Goal: Feedback & Contribution: Submit feedback/report problem

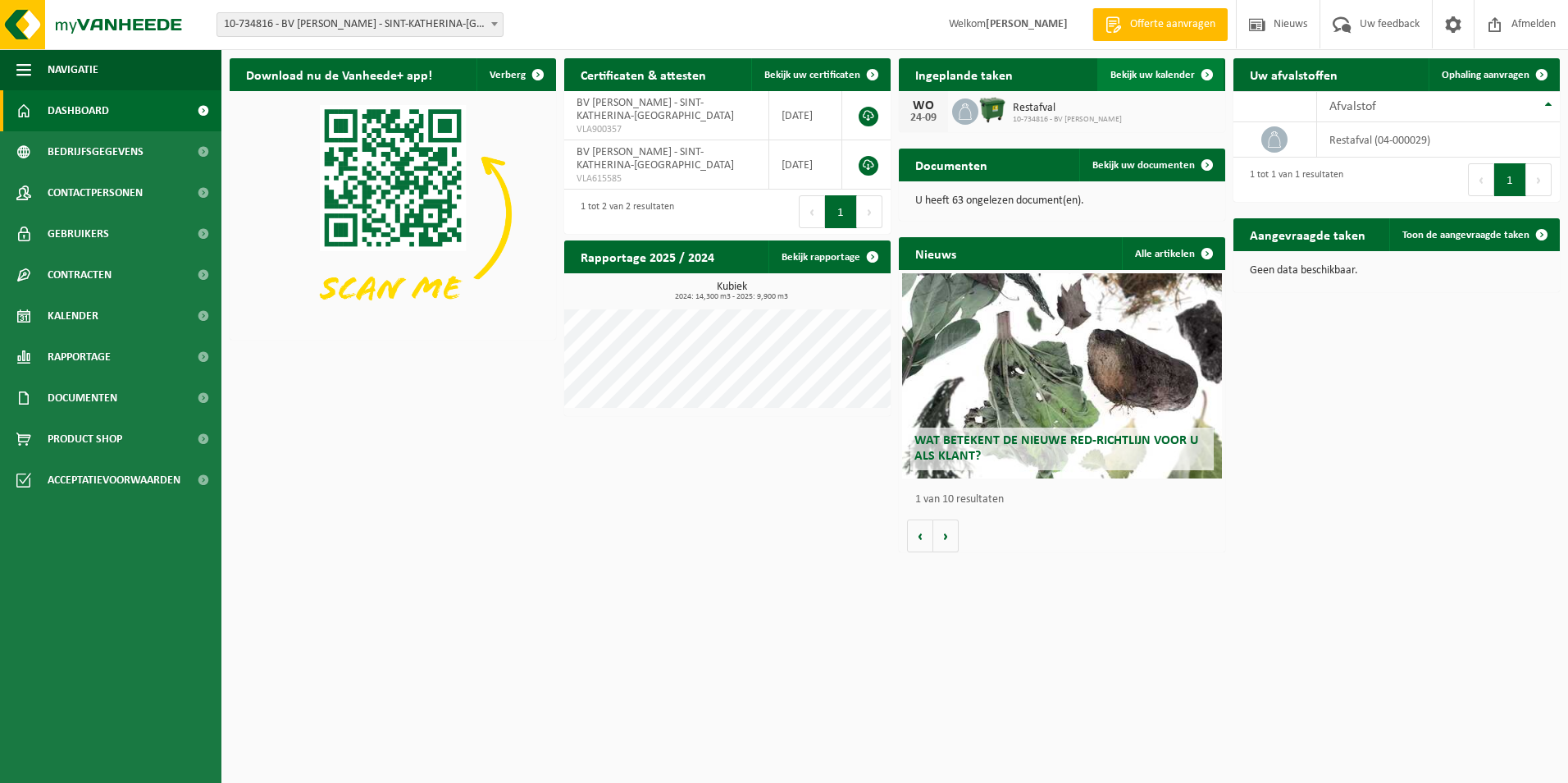
click at [1137, 83] on link "Bekijk uw kalender" at bounding box center [1160, 75] width 127 height 33
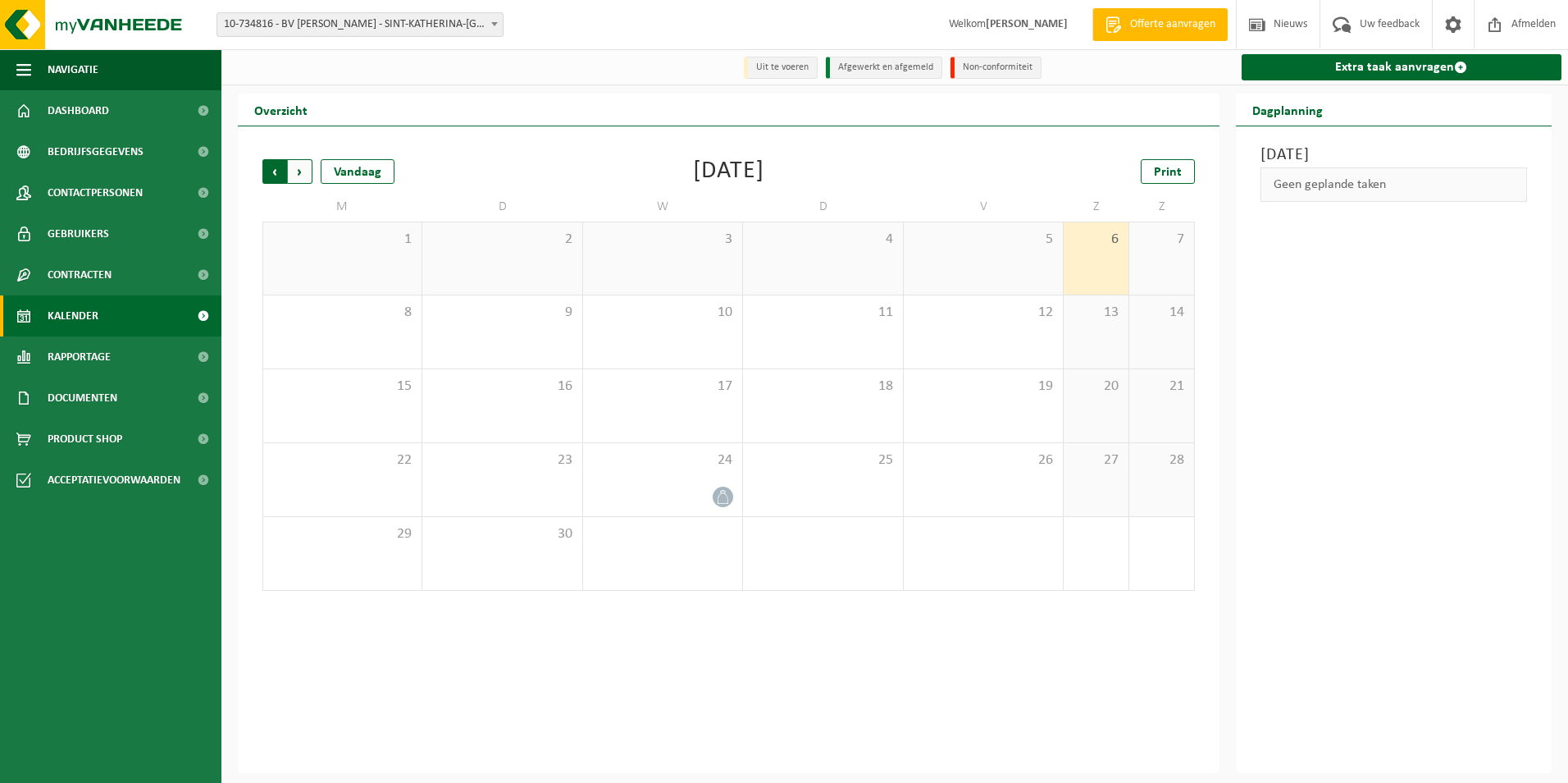
click at [303, 178] on span "Volgende" at bounding box center [300, 172] width 25 height 25
click at [794, 67] on li "Uit te voeren" at bounding box center [781, 67] width 74 height 22
click at [269, 180] on span "Vorige" at bounding box center [275, 172] width 25 height 25
click at [122, 400] on link "Documenten" at bounding box center [110, 397] width 222 height 41
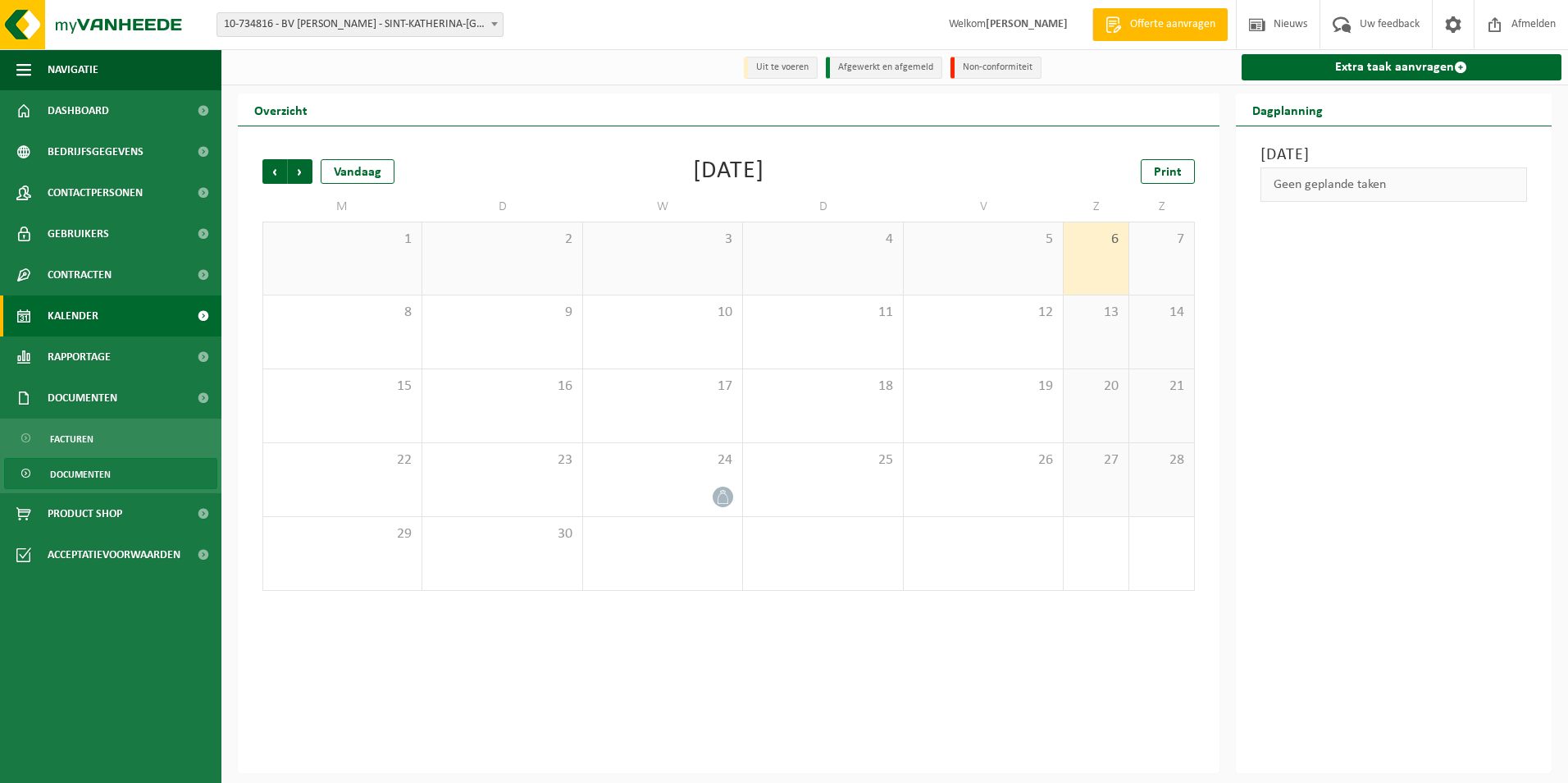
click at [95, 473] on span "Documenten" at bounding box center [80, 474] width 60 height 32
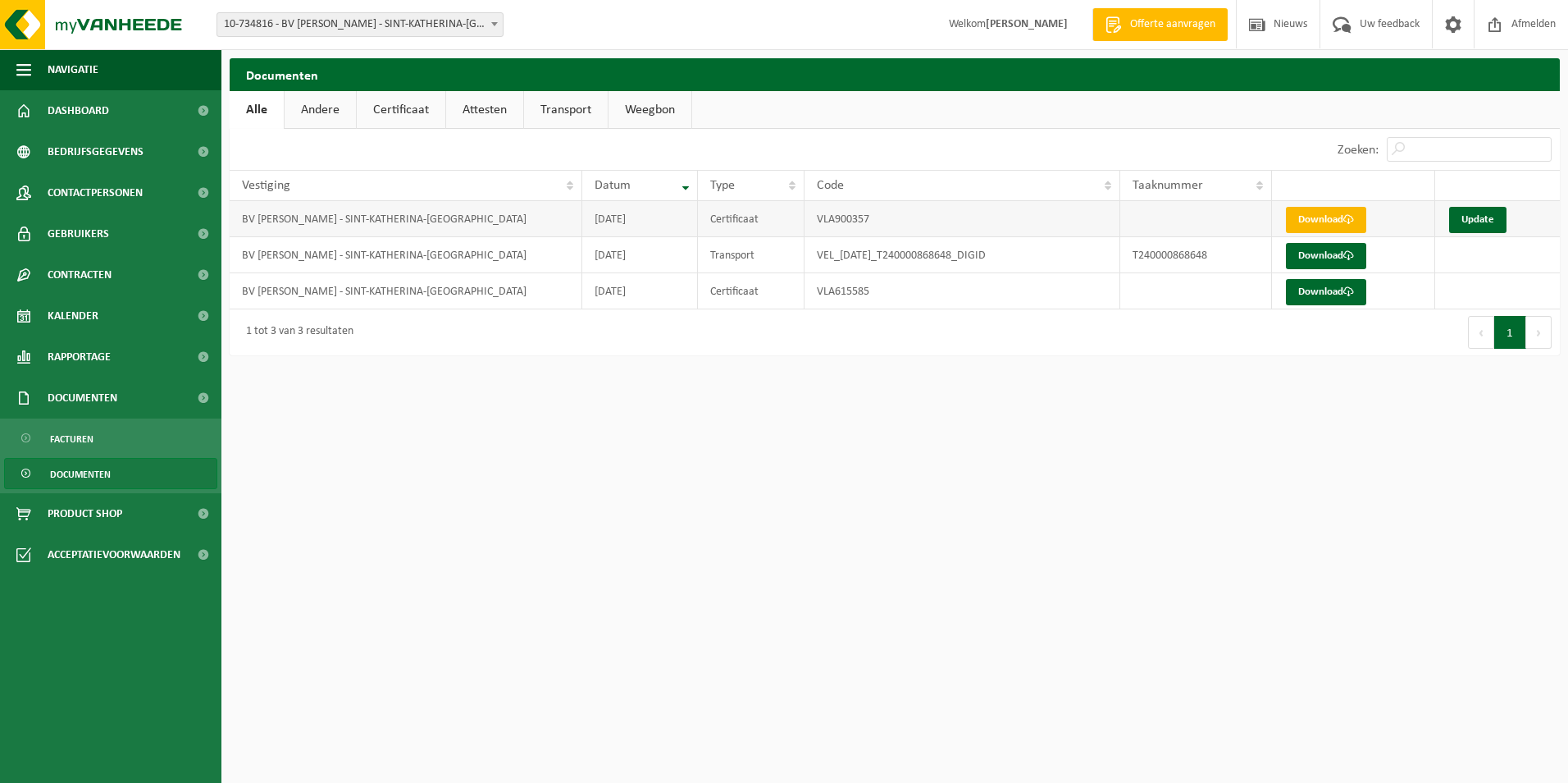
click at [1321, 216] on link "Download" at bounding box center [1326, 220] width 81 height 26
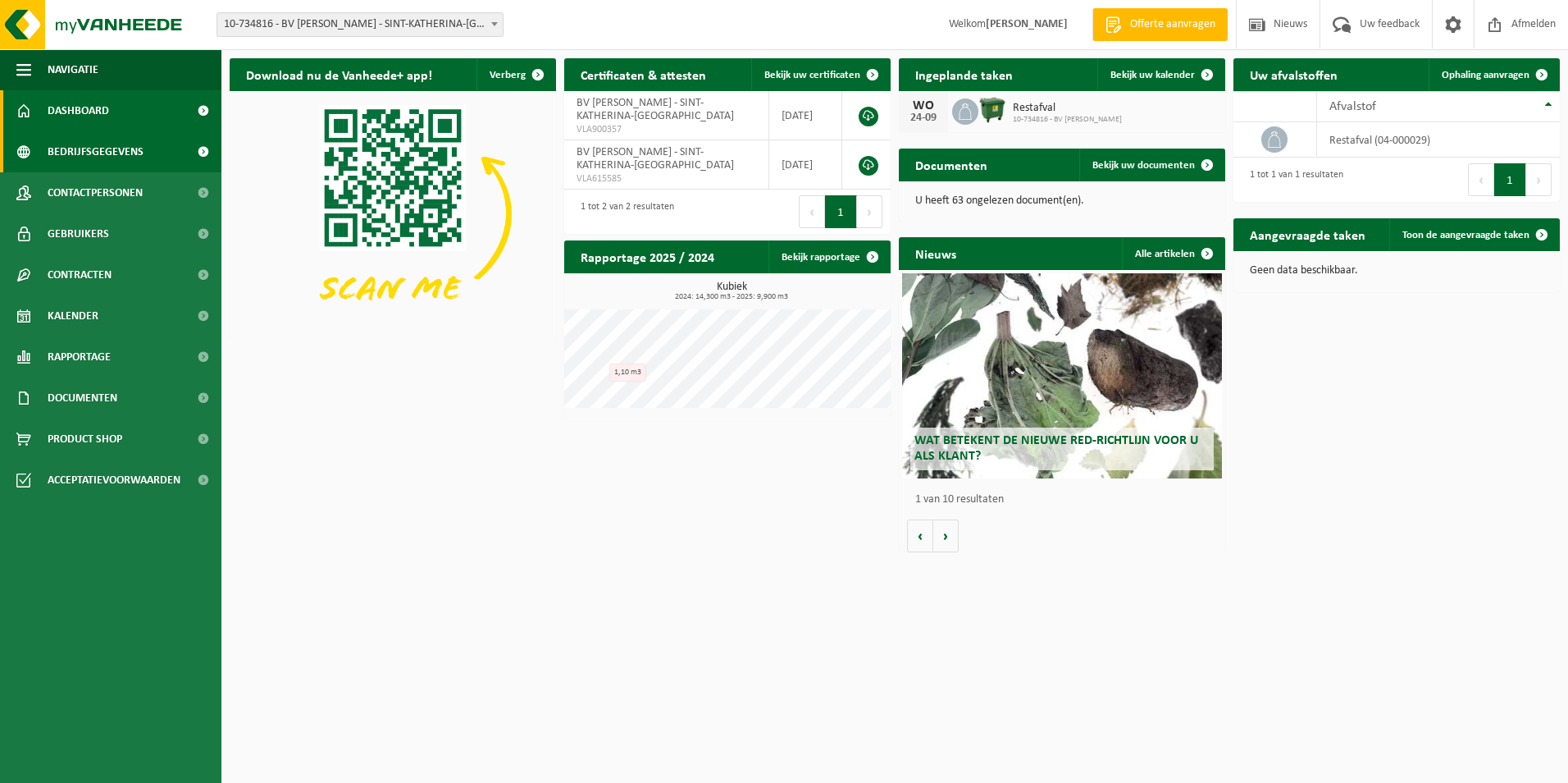
click at [141, 151] on span "Bedrijfsgegevens" at bounding box center [96, 152] width 96 height 41
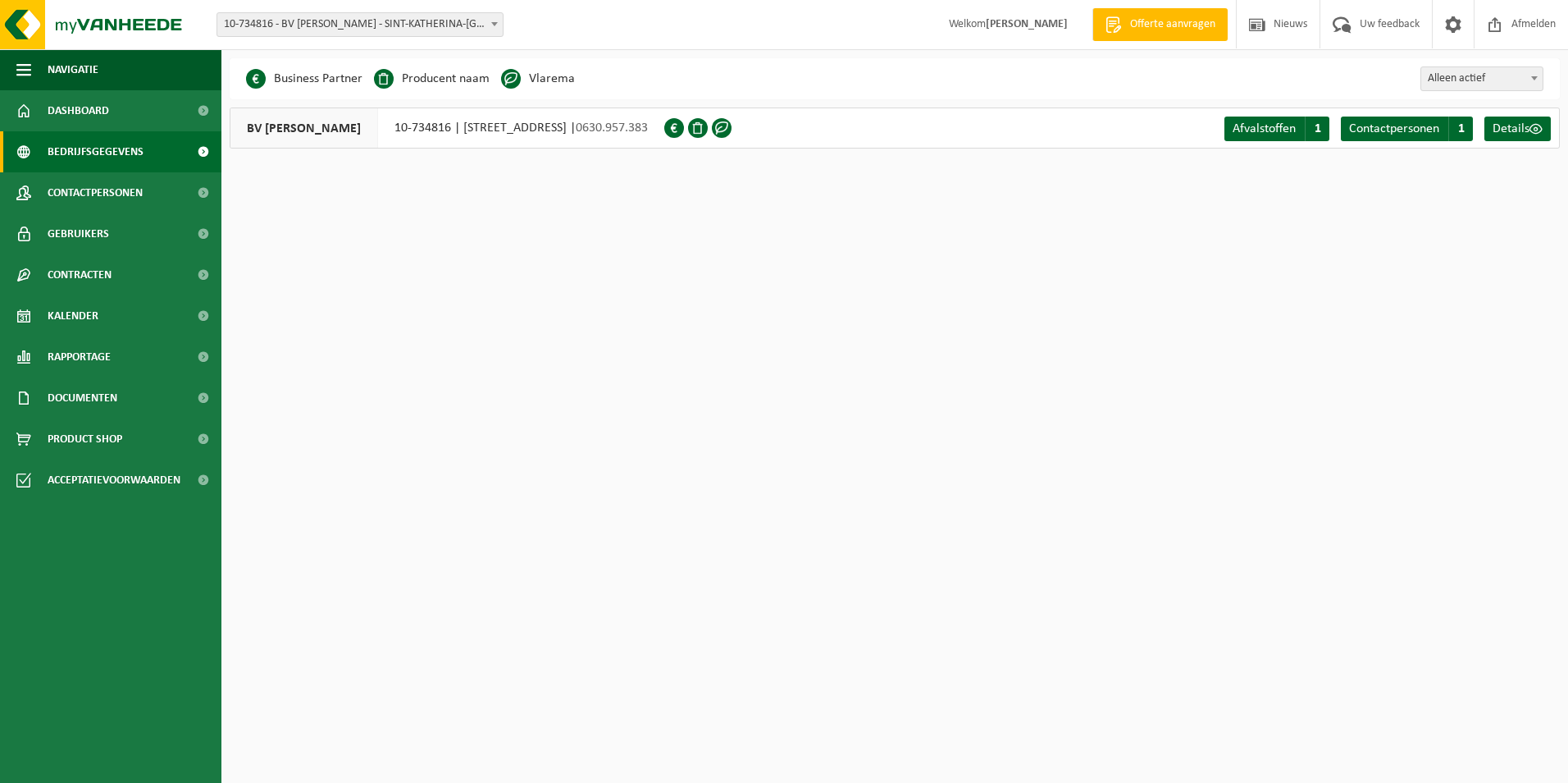
click at [665, 126] on div "BV [PERSON_NAME] 10-734816 | [STREET_ADDRESS] | 0630.957.383" at bounding box center [446, 128] width 434 height 41
click at [307, 129] on span "BV [PERSON_NAME]" at bounding box center [304, 128] width 148 height 39
click at [1456, 32] on span at bounding box center [1454, 24] width 25 height 48
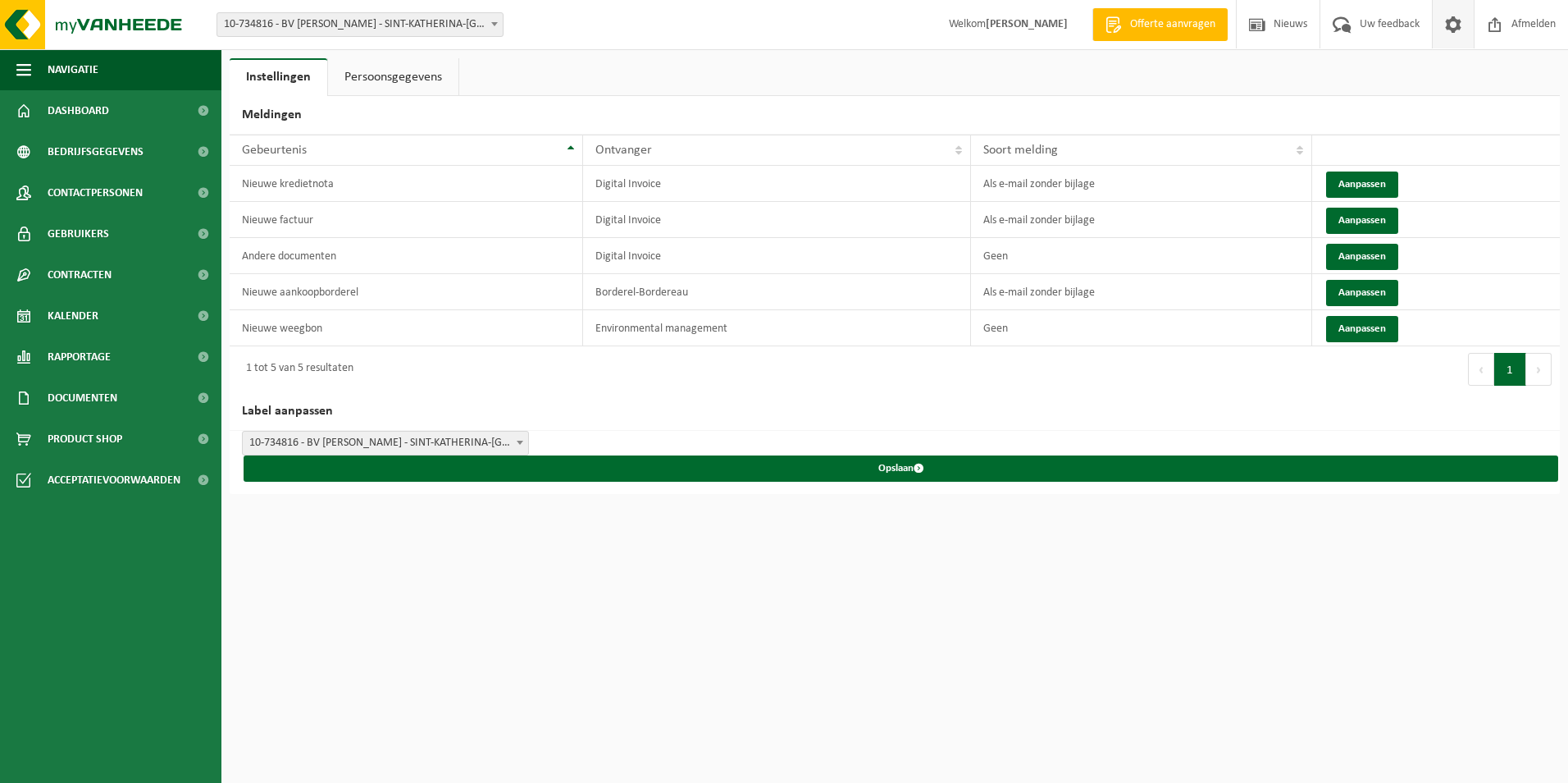
click at [420, 82] on link "Persoonsgegevens" at bounding box center [393, 77] width 130 height 37
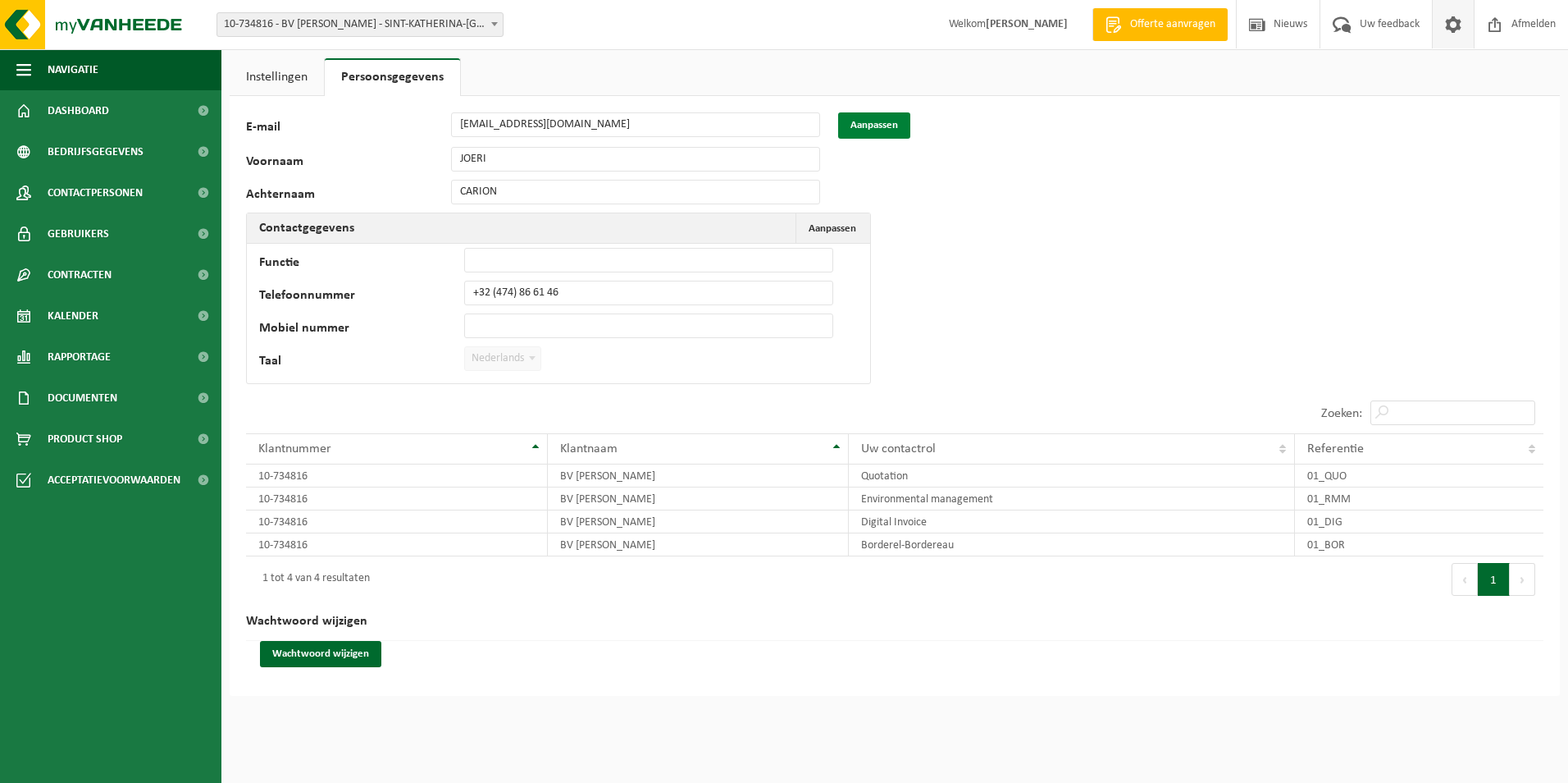
click at [893, 125] on button "Aanpassen" at bounding box center [874, 125] width 72 height 26
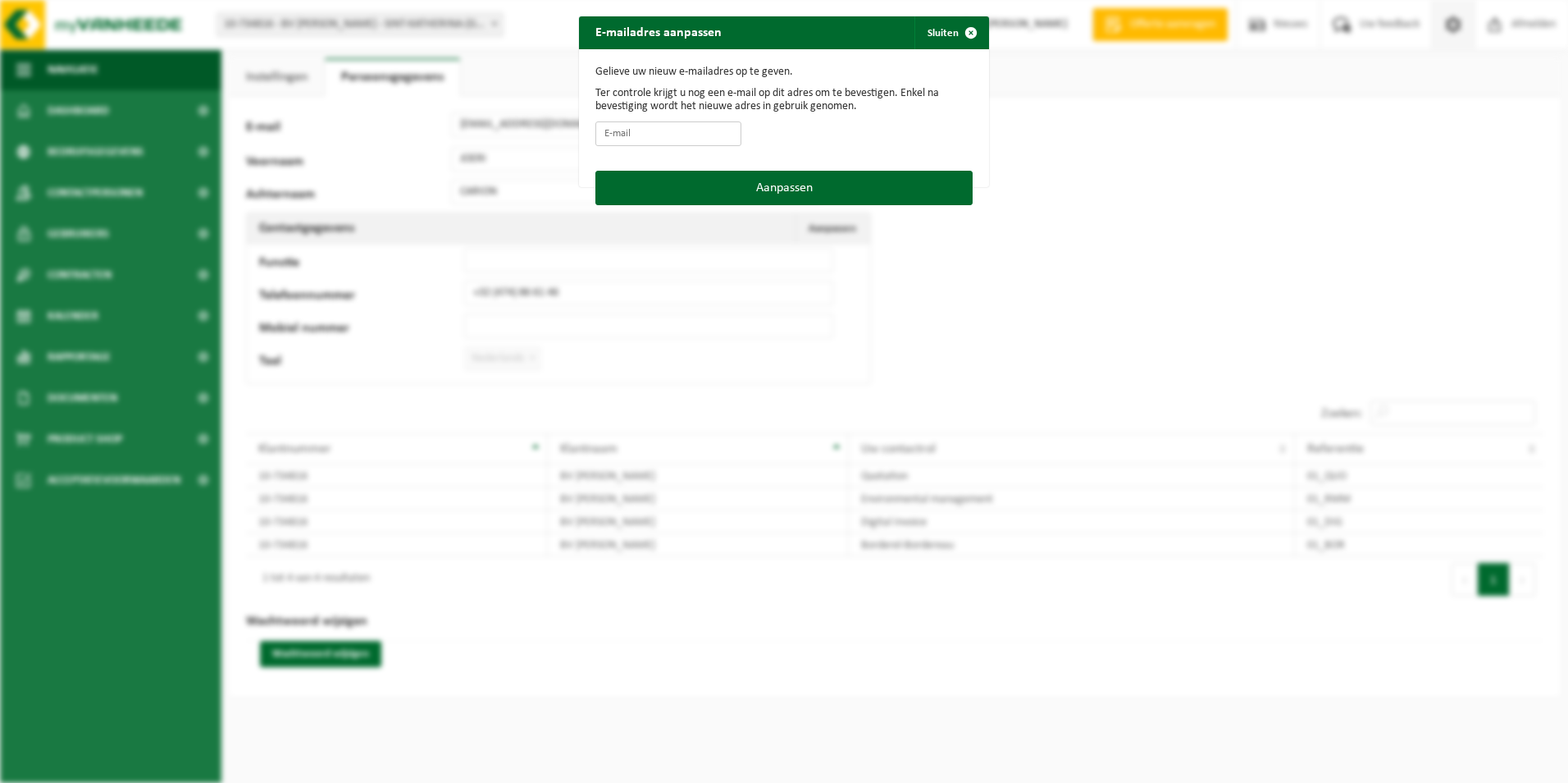
click at [667, 139] on input "E-mail" at bounding box center [668, 134] width 146 height 25
paste input "carionjoeribv-vjdjdsx-nosplit@my.billit.be"
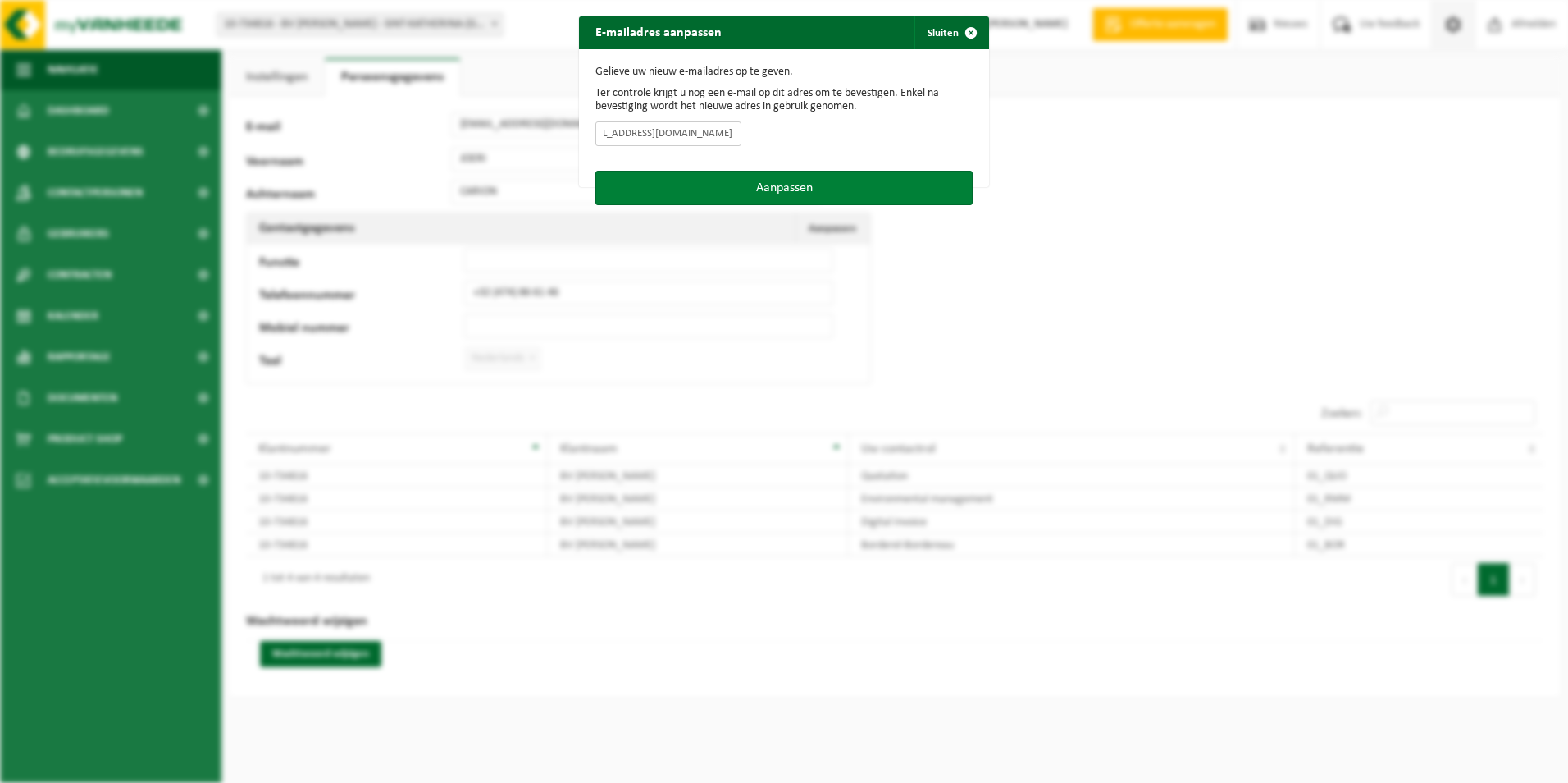
type input "carionjoeribv-vjdjdsx-nosplit@my.billit.be"
click at [784, 185] on button "Aanpassen" at bounding box center [784, 188] width 377 height 35
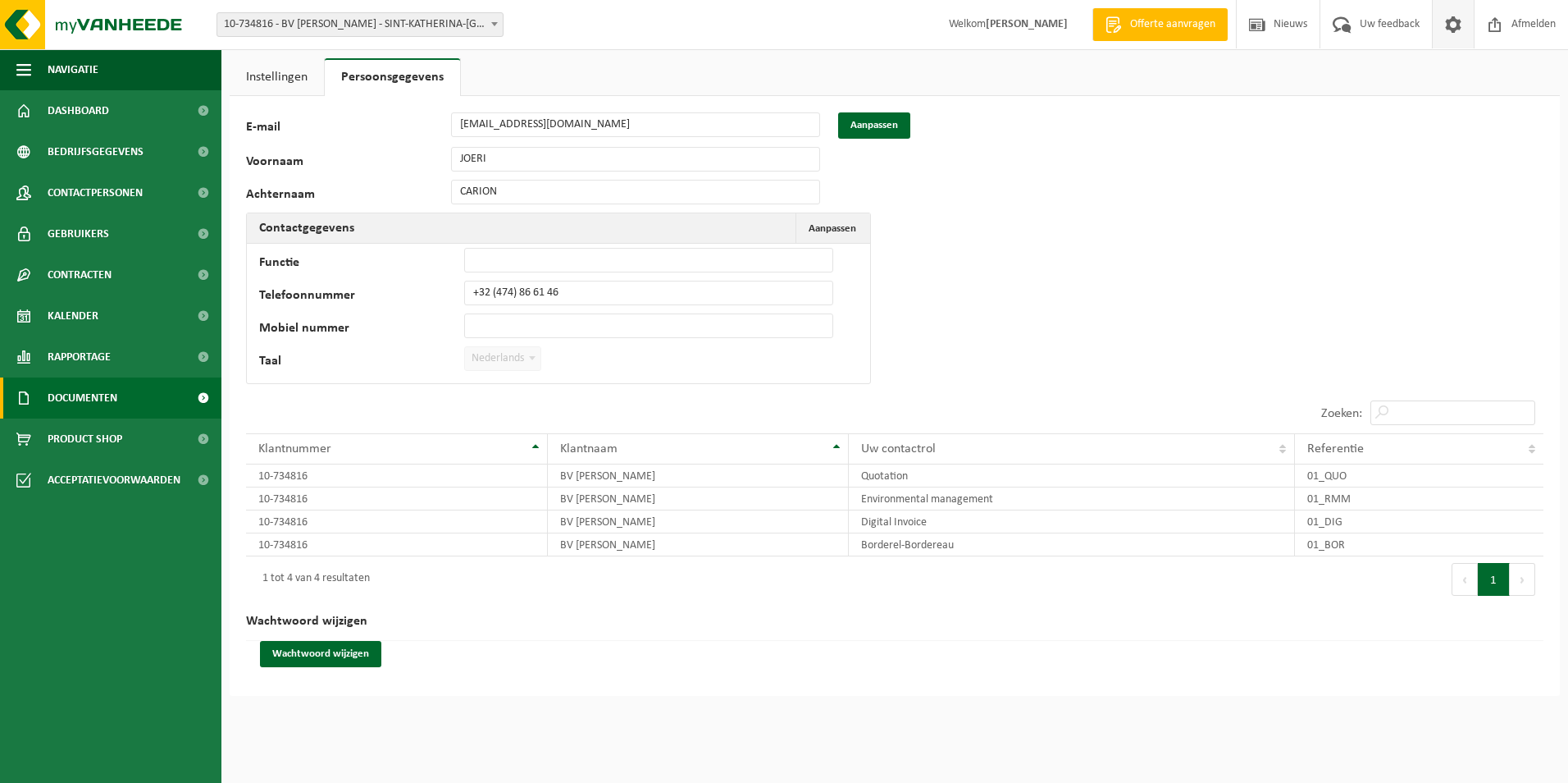
click at [99, 400] on span "Documenten" at bounding box center [82, 397] width 70 height 41
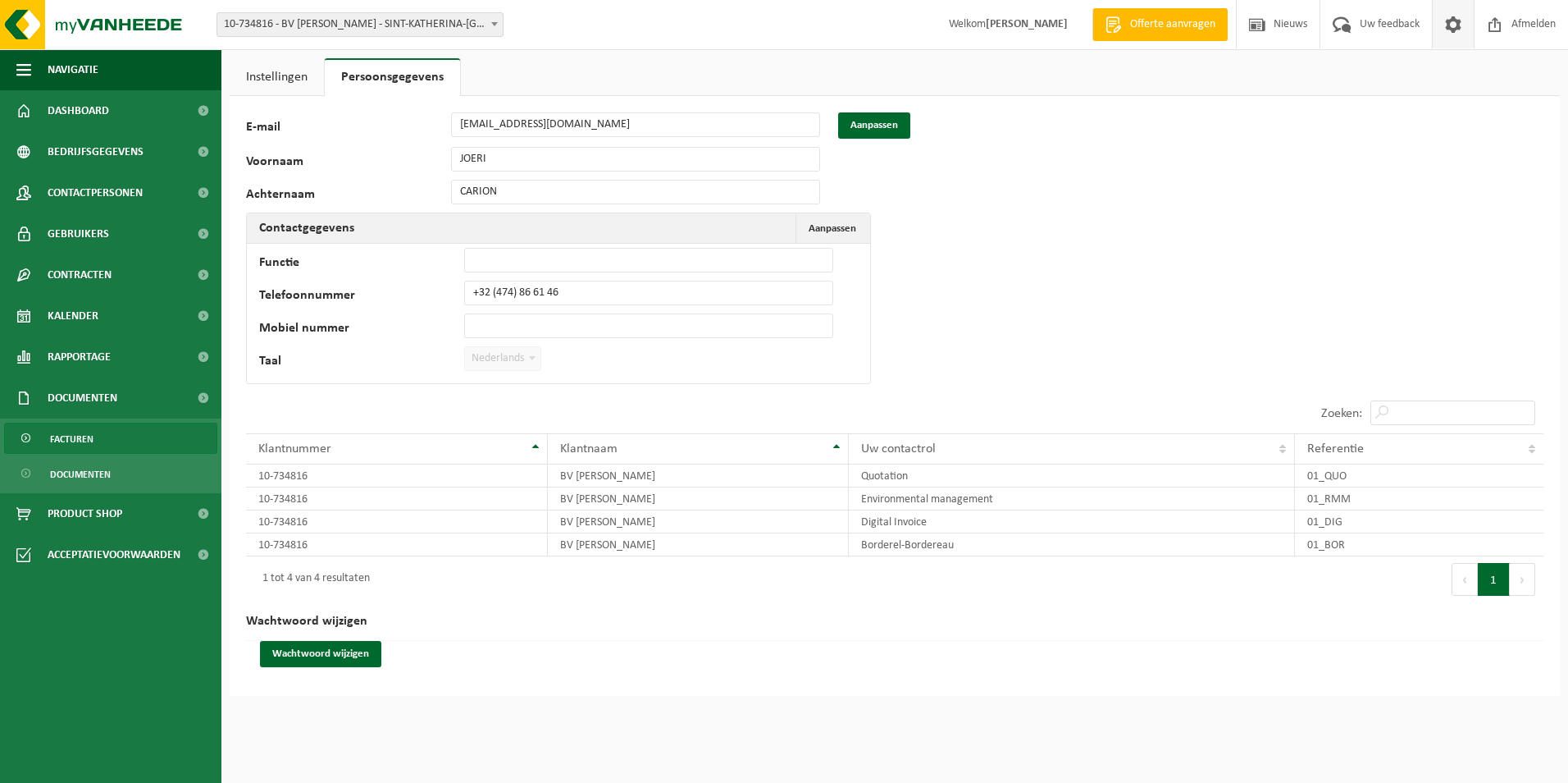
click at [89, 434] on span "Facturen" at bounding box center [71, 439] width 43 height 32
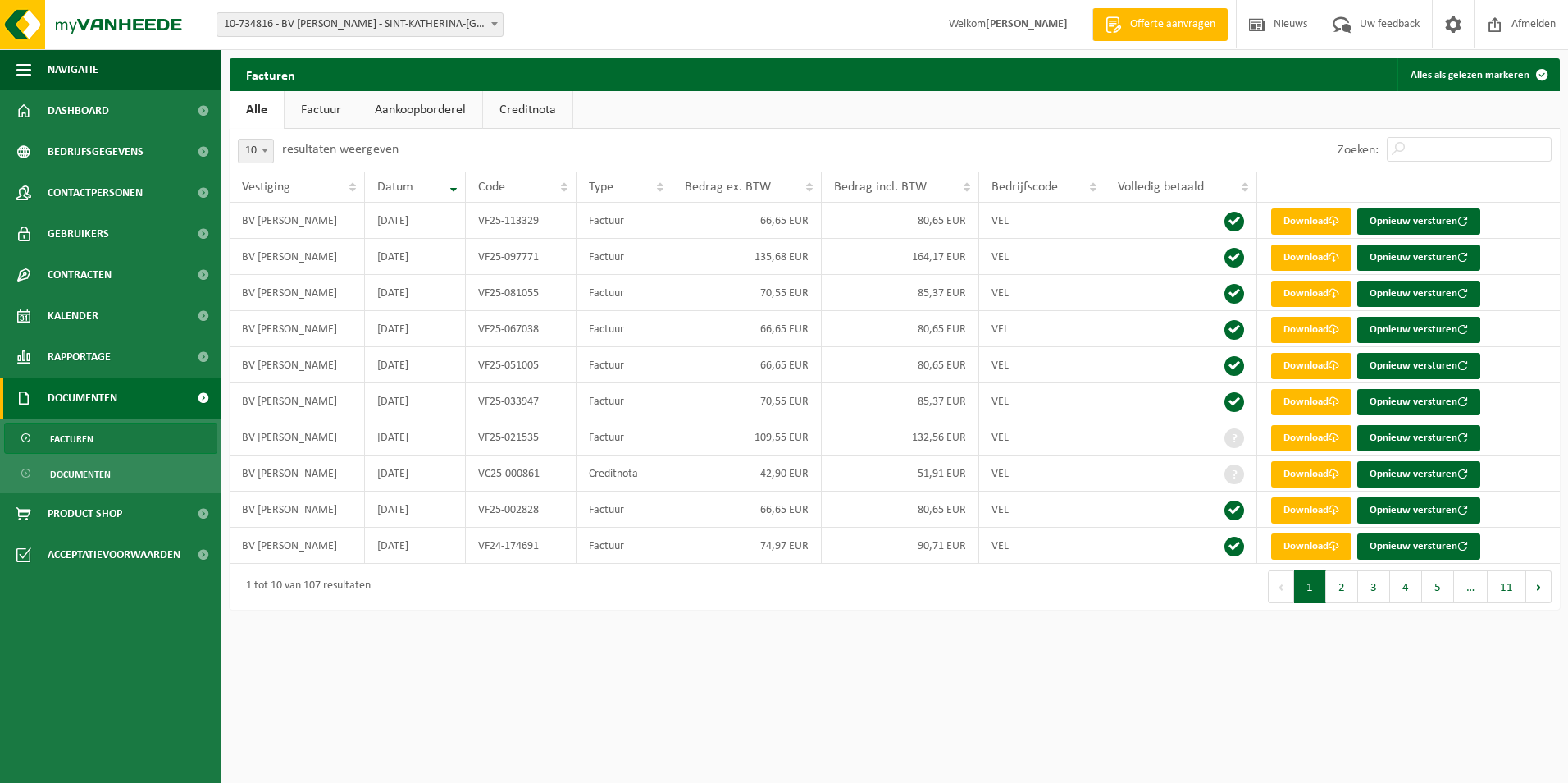
click at [316, 109] on link "Factuur" at bounding box center [321, 109] width 73 height 37
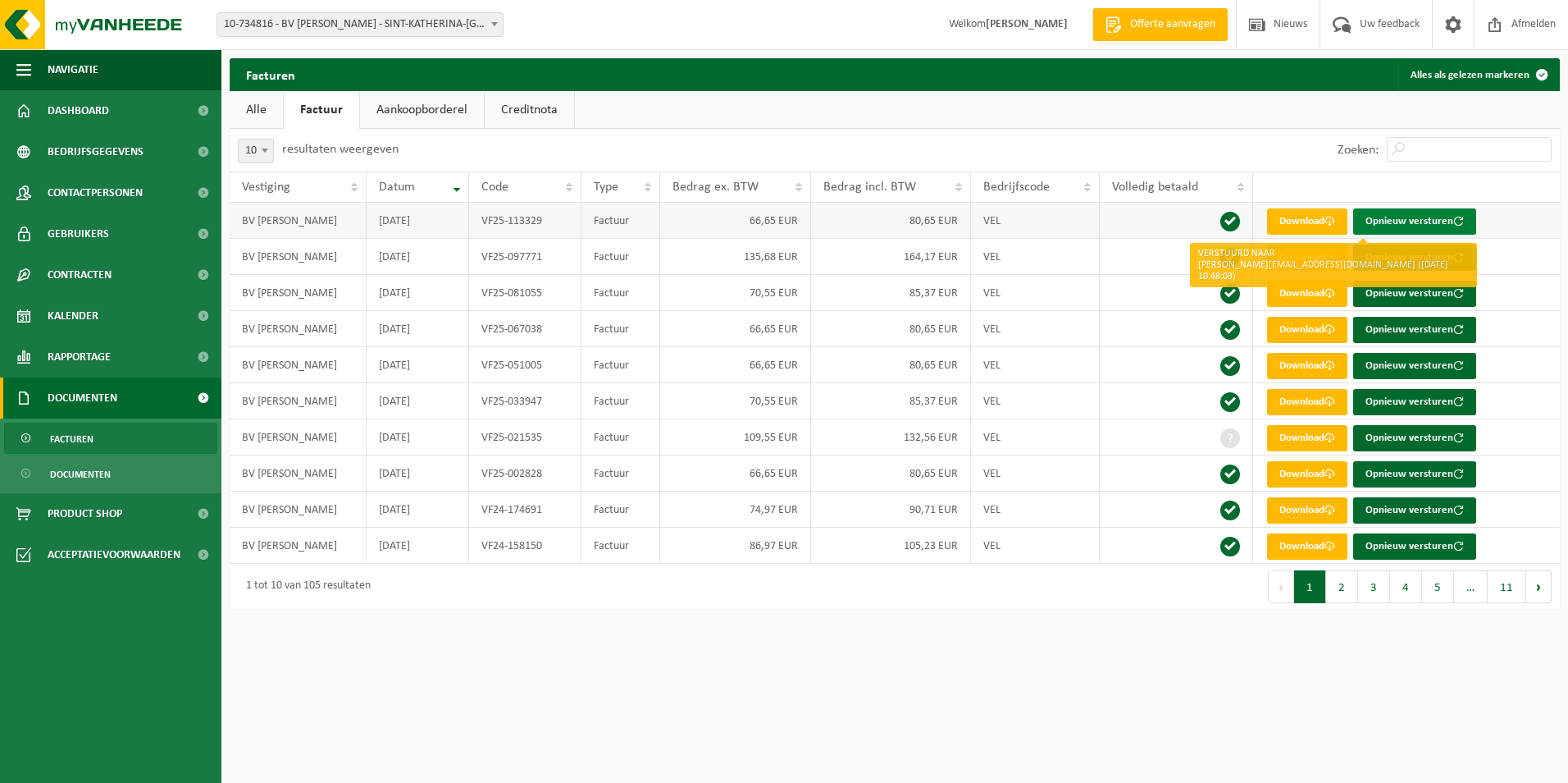
click at [1444, 225] on button "Opnieuw versturen" at bounding box center [1415, 221] width 123 height 26
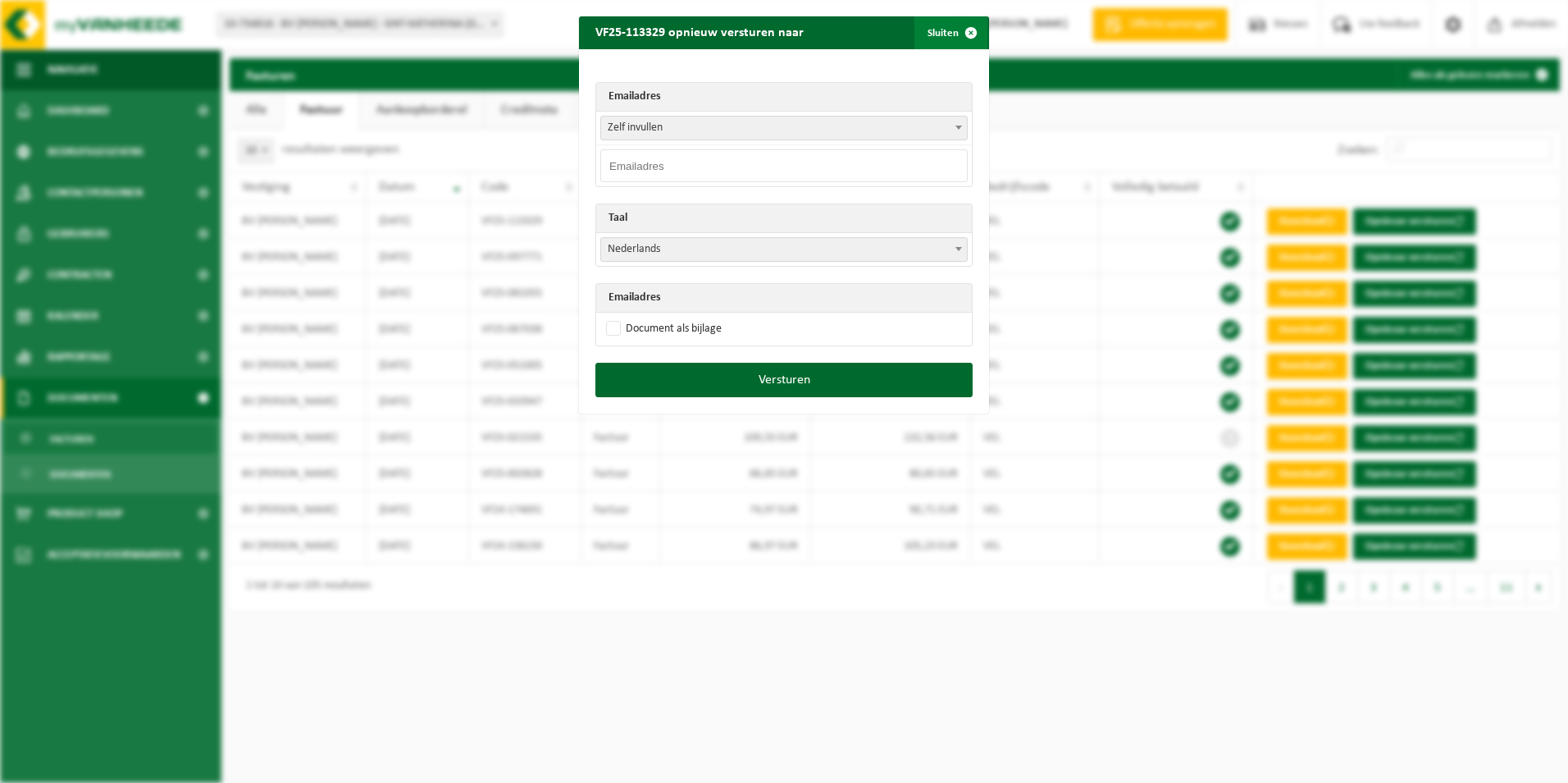
click at [960, 36] on span "button" at bounding box center [971, 33] width 33 height 33
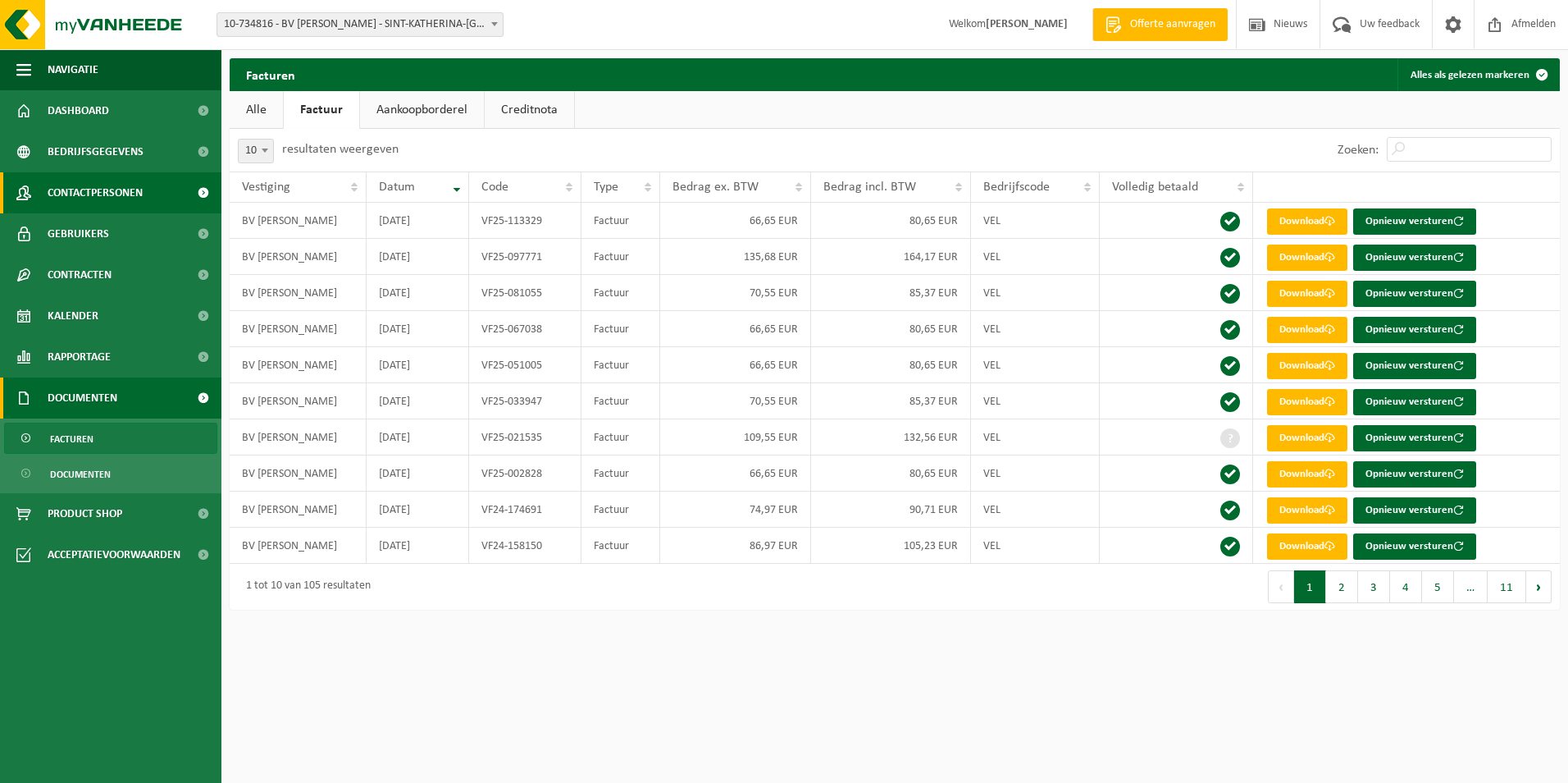
click at [102, 205] on span "Contactpersonen" at bounding box center [95, 193] width 95 height 41
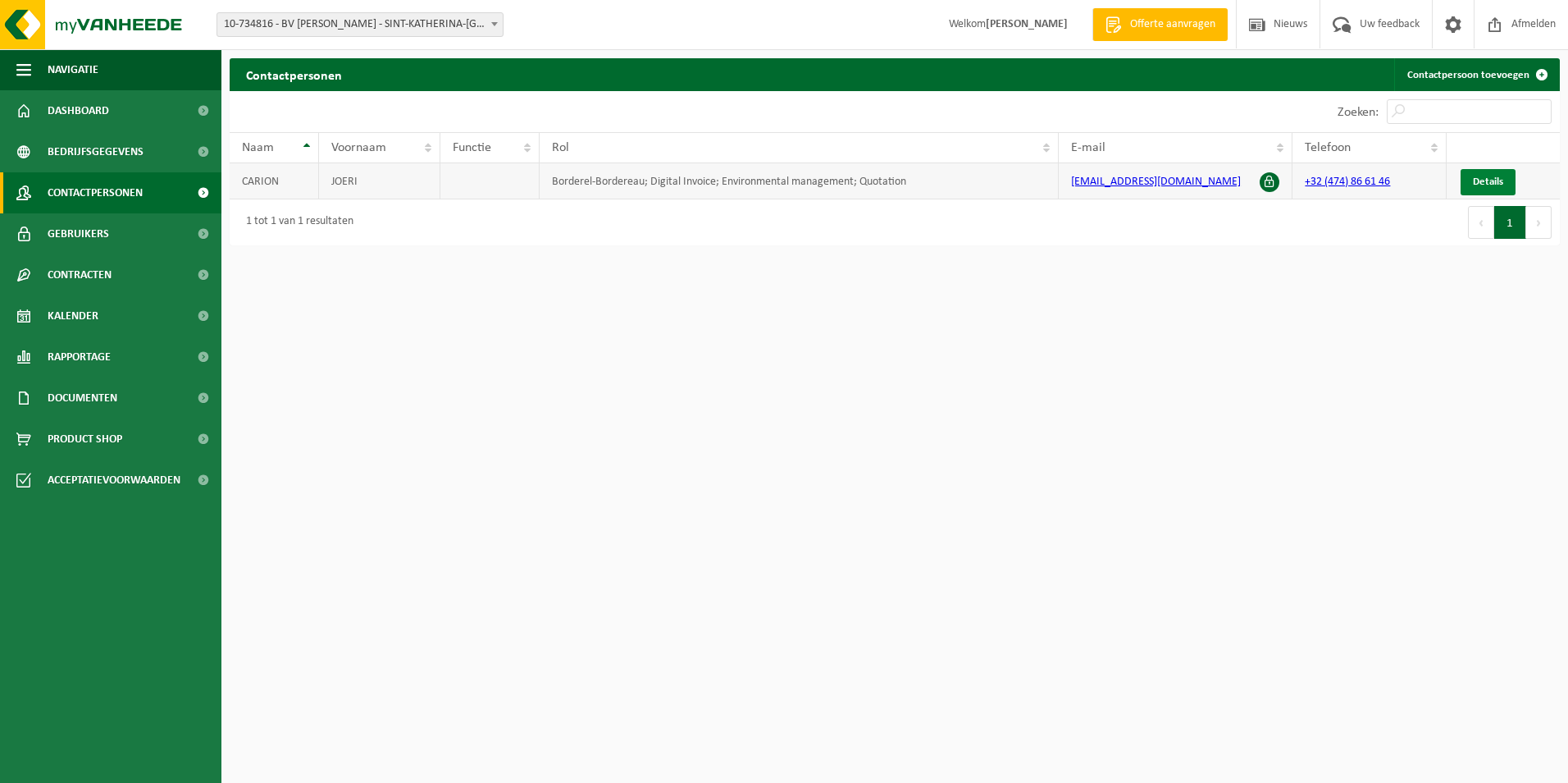
click at [1497, 178] on span "Details" at bounding box center [1488, 181] width 31 height 11
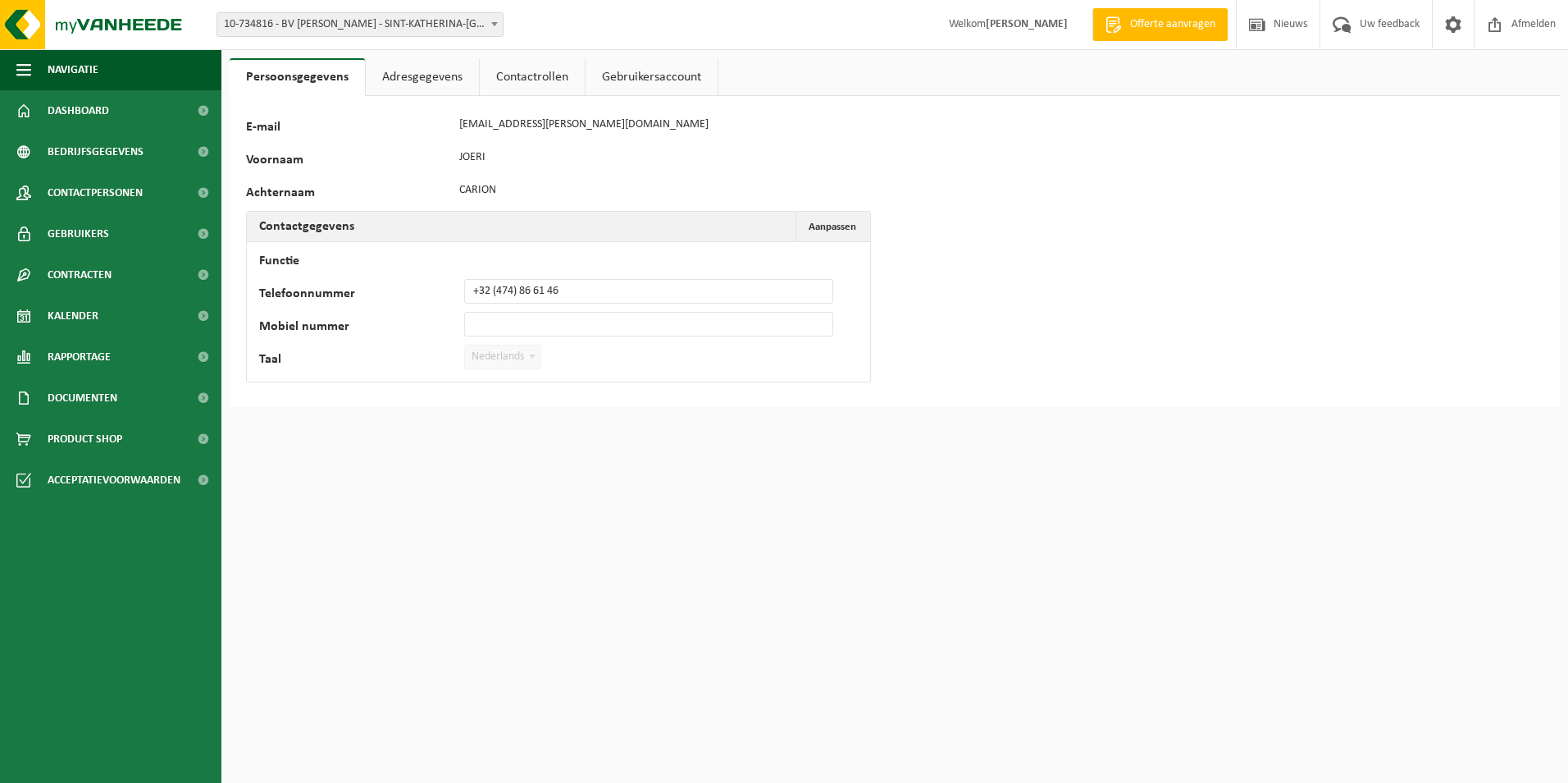
click at [542, 85] on link "Contactrollen" at bounding box center [531, 77] width 105 height 37
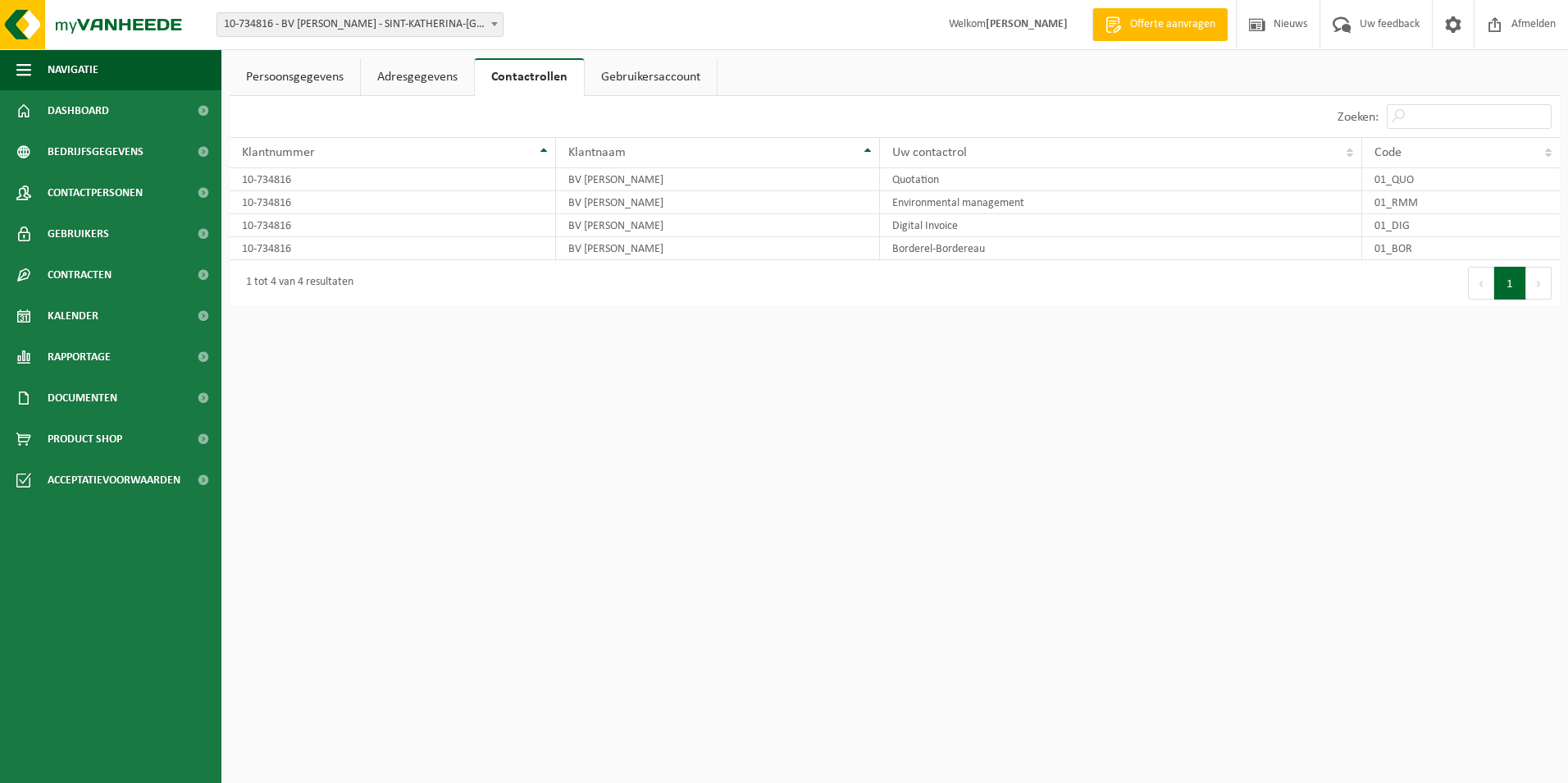
click at [613, 76] on link "Gebruikersaccount" at bounding box center [651, 77] width 132 height 37
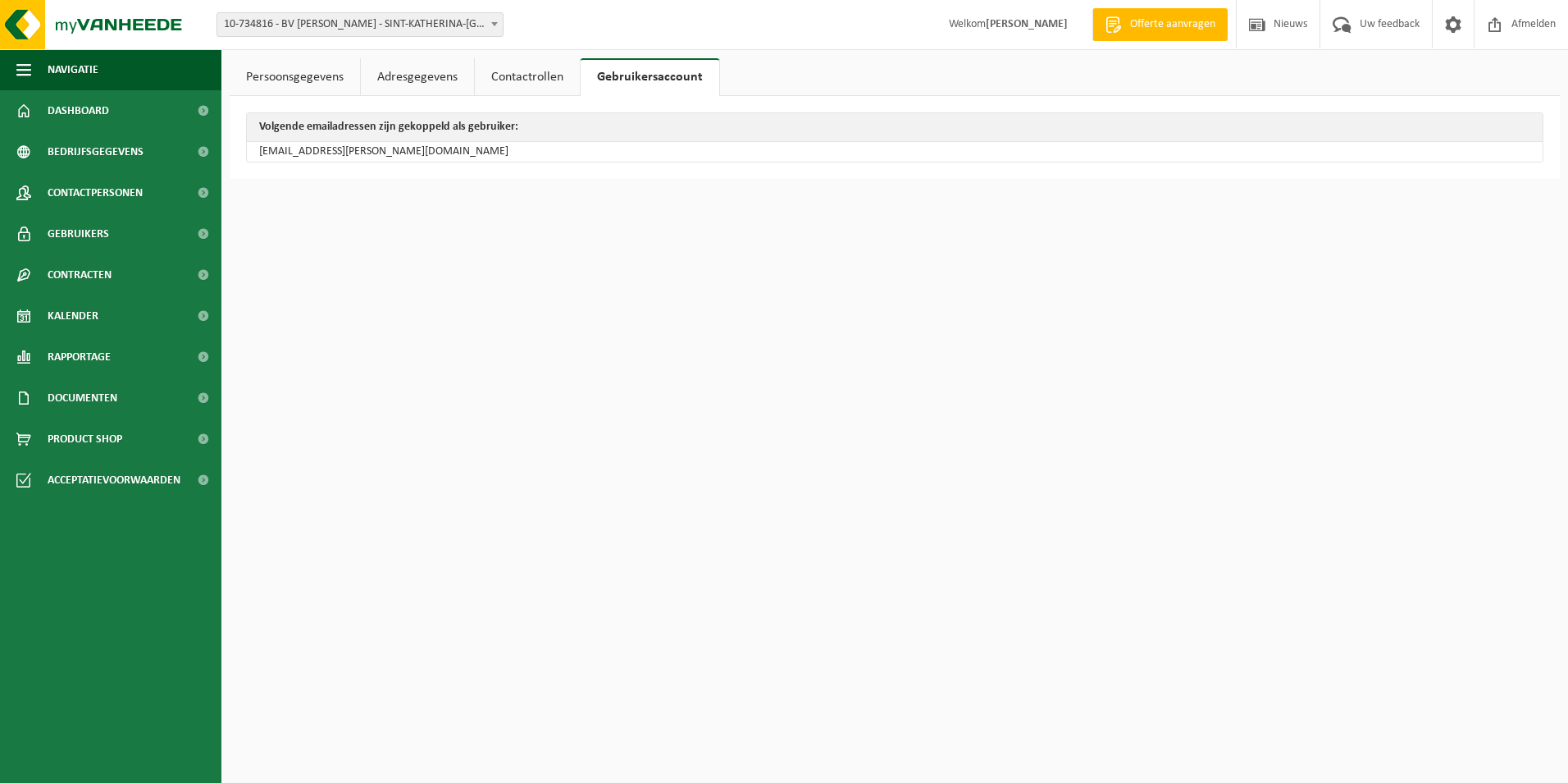
click at [422, 76] on link "Adresgegevens" at bounding box center [417, 77] width 113 height 37
click at [322, 81] on link "Persoonsgegevens" at bounding box center [294, 77] width 130 height 37
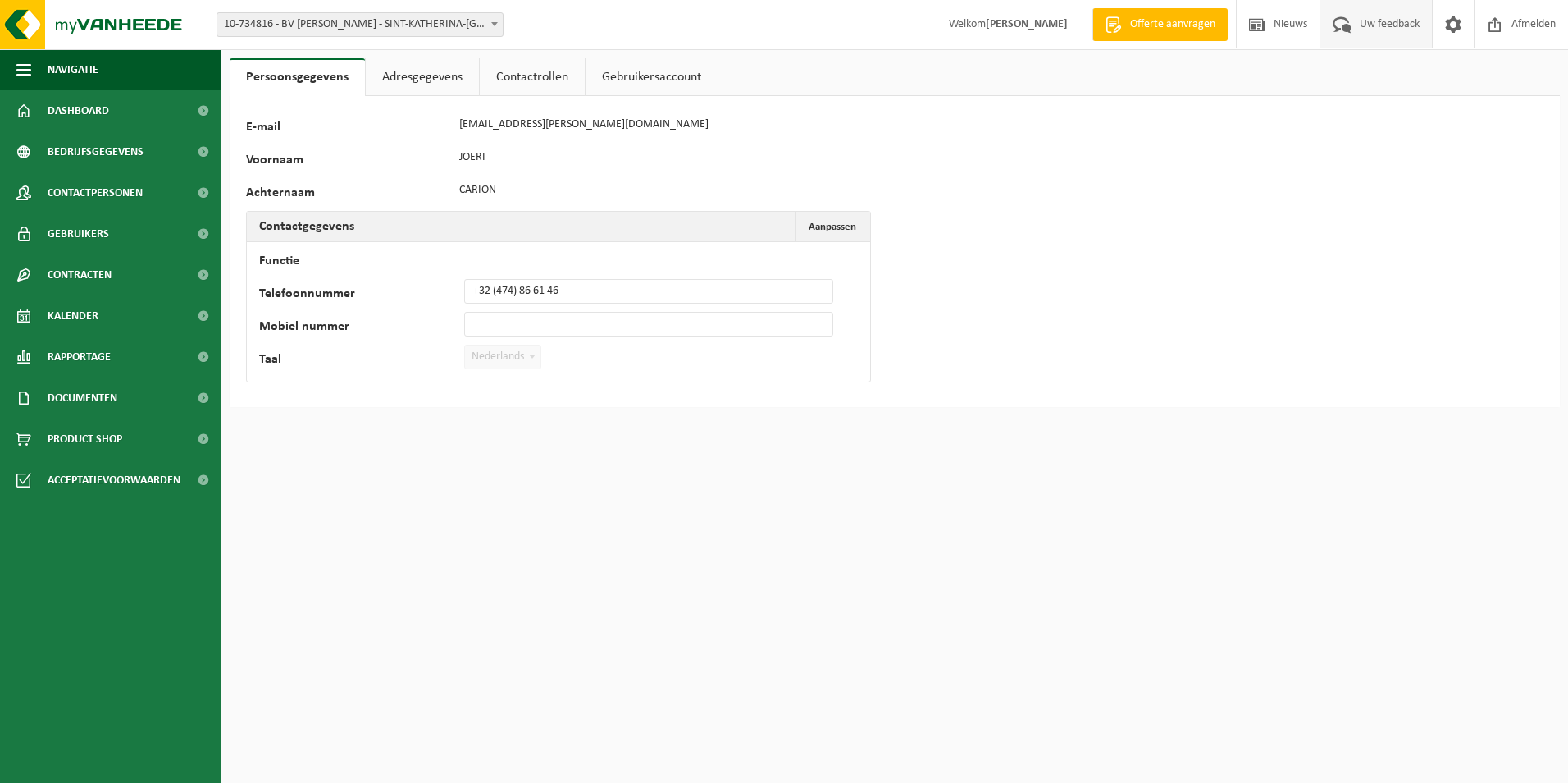
click at [1393, 23] on span "Uw feedback" at bounding box center [1390, 24] width 68 height 48
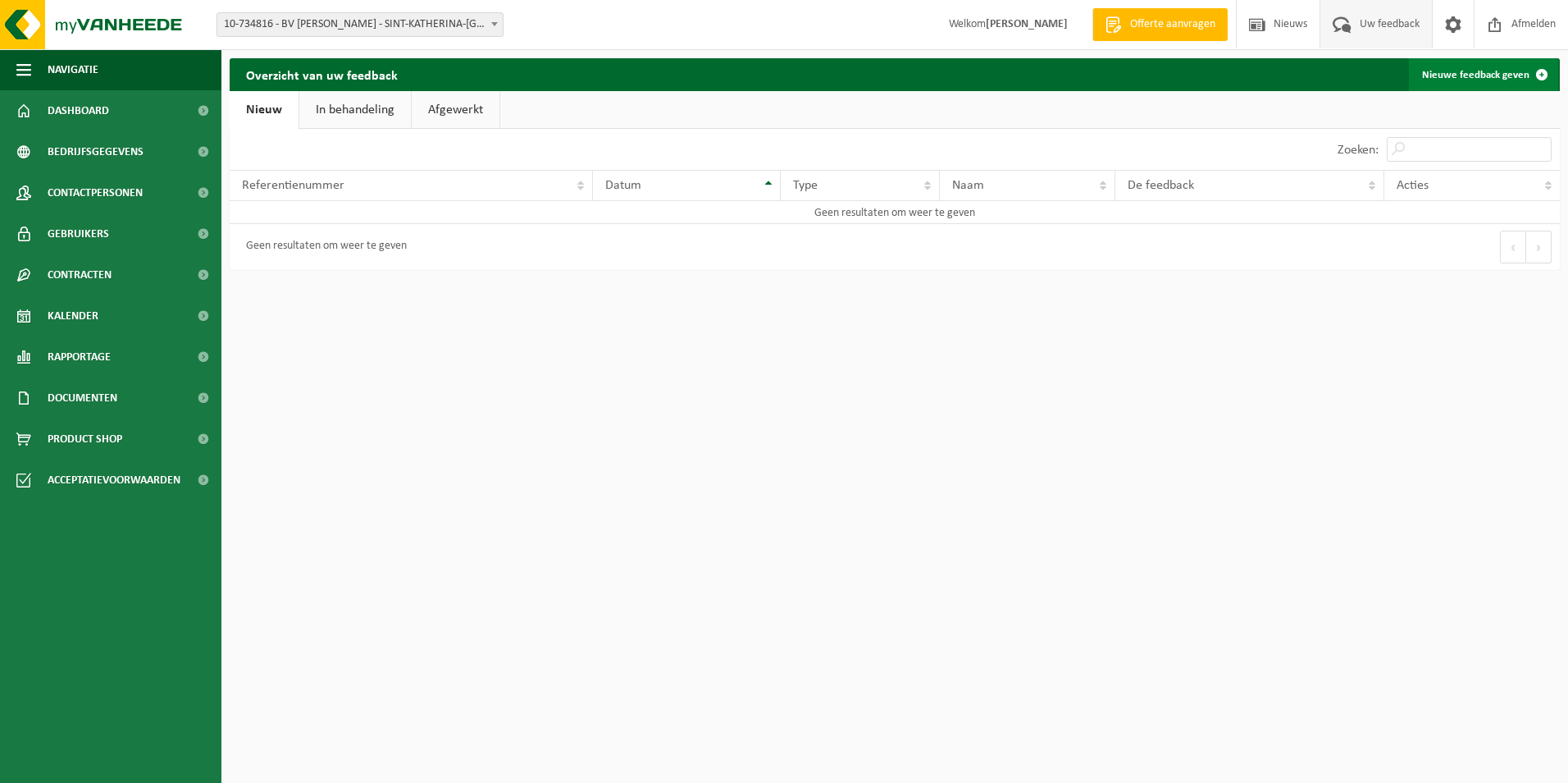
click at [1503, 81] on link "Nieuwe feedback geven" at bounding box center [1484, 75] width 150 height 33
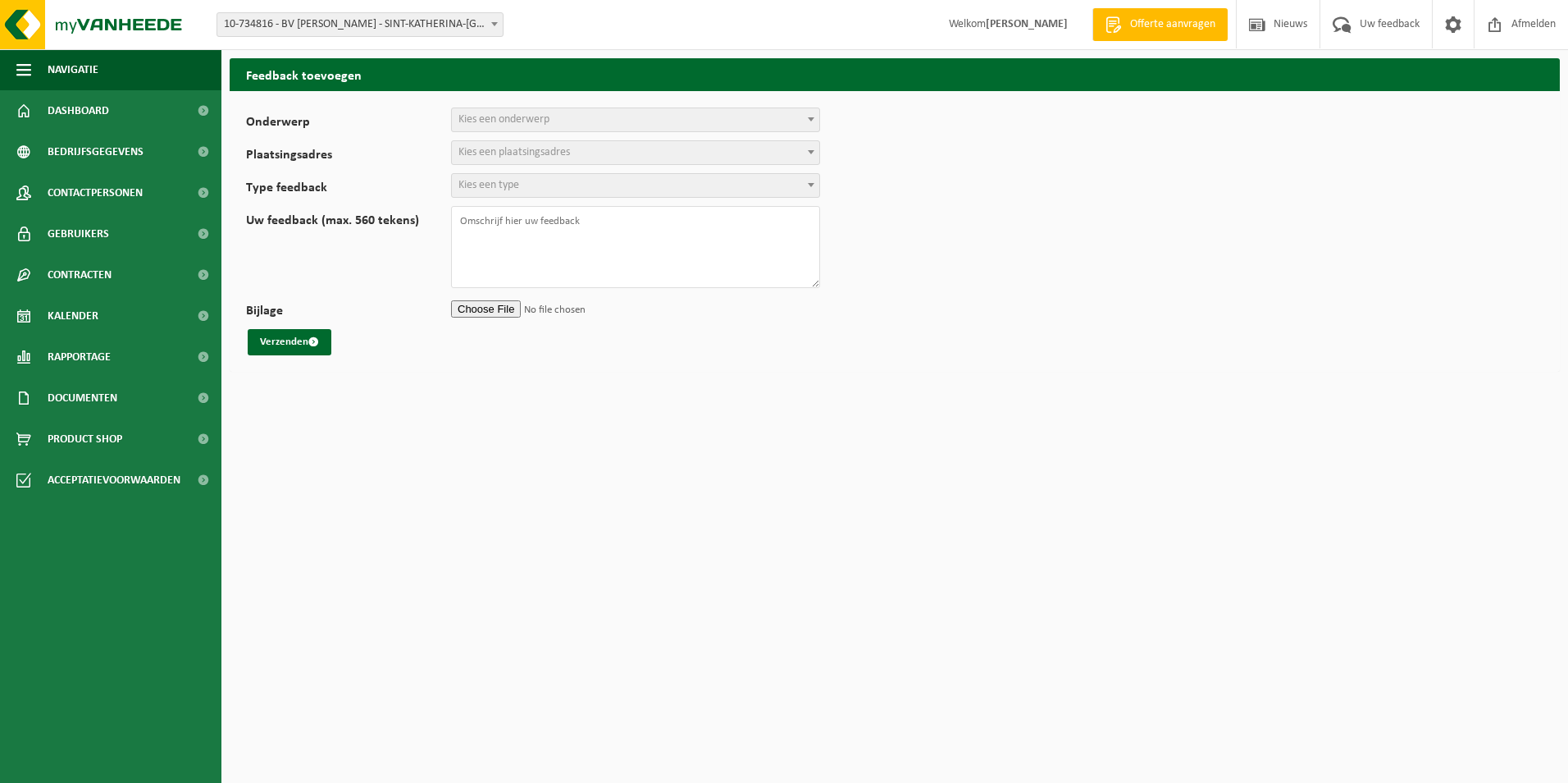
select select
click at [807, 119] on span at bounding box center [810, 119] width 16 height 21
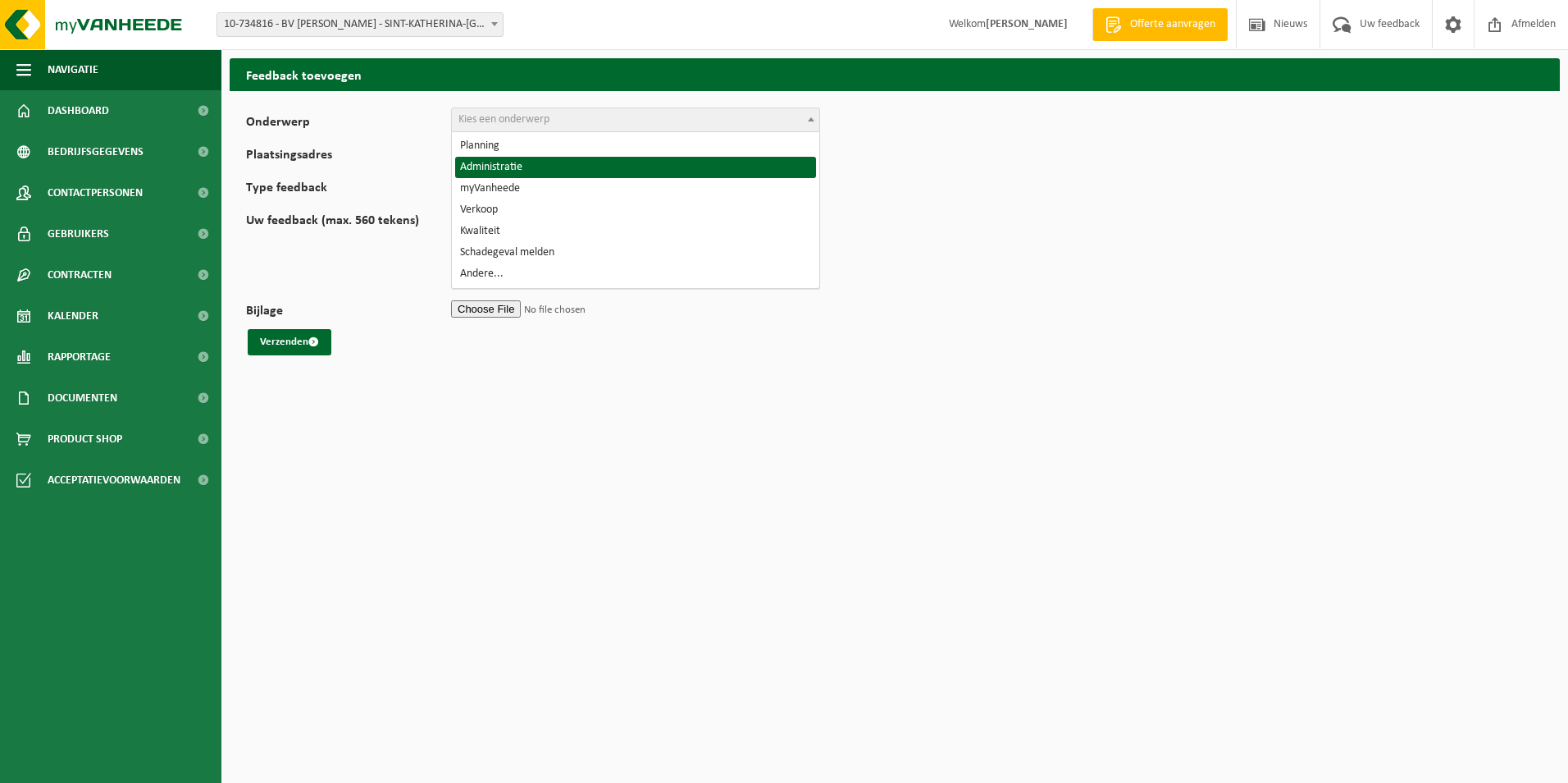
select select "7"
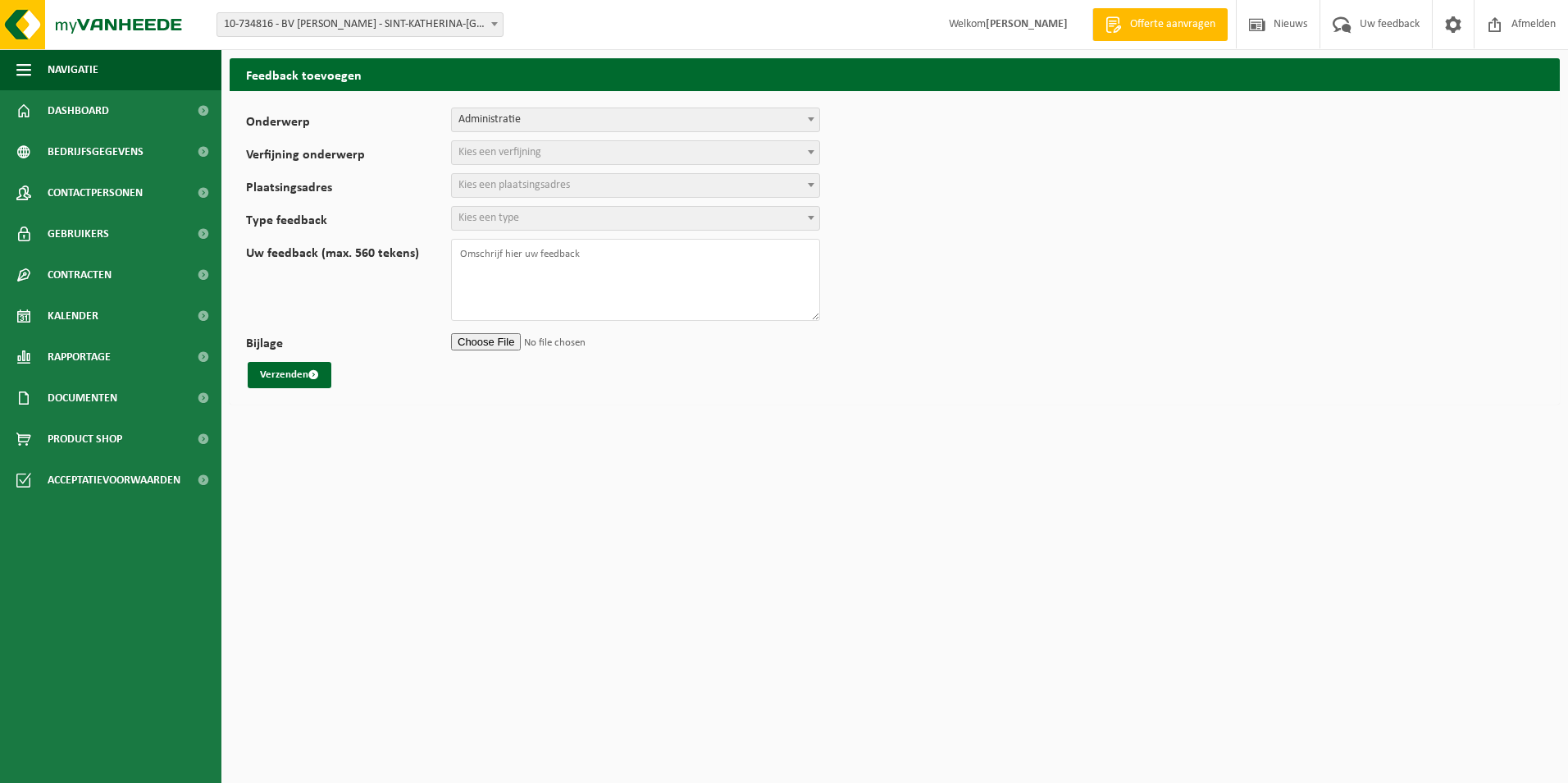
click at [683, 164] on span "Kies een verfijning" at bounding box center [635, 153] width 369 height 25
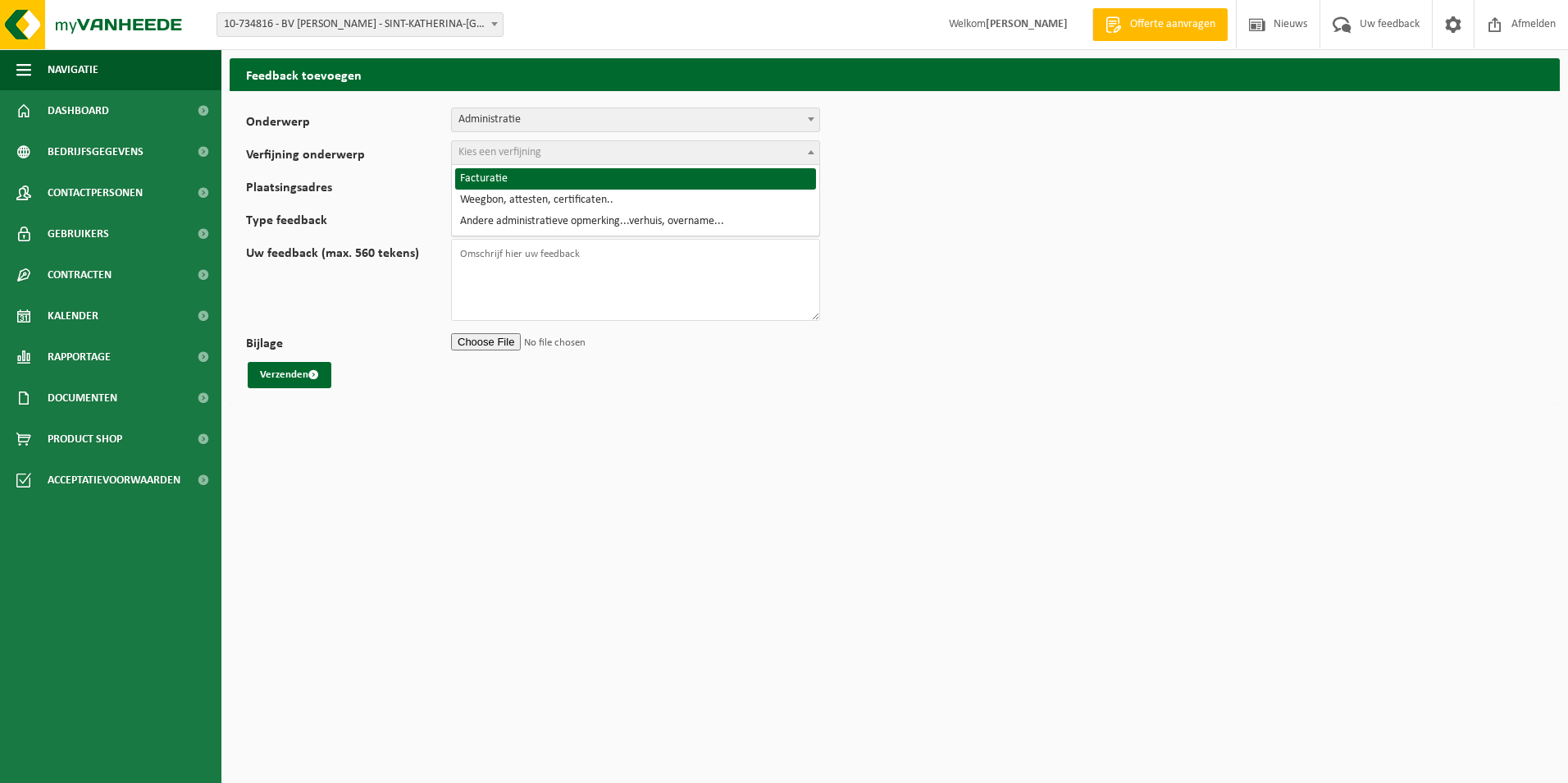
select select "8"
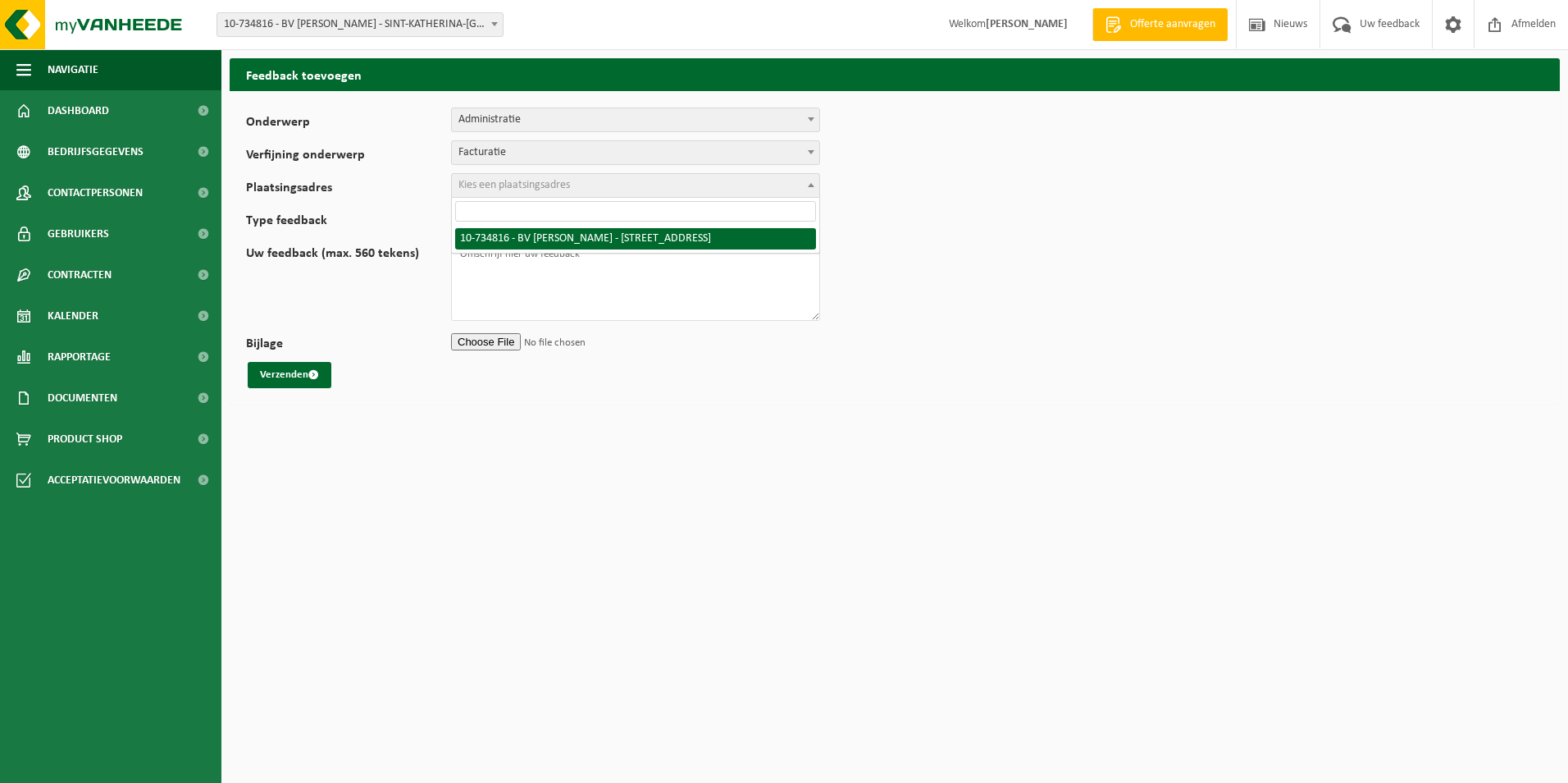
click at [690, 187] on span "Kies een plaatsingsadres" at bounding box center [635, 185] width 367 height 23
select select "23076"
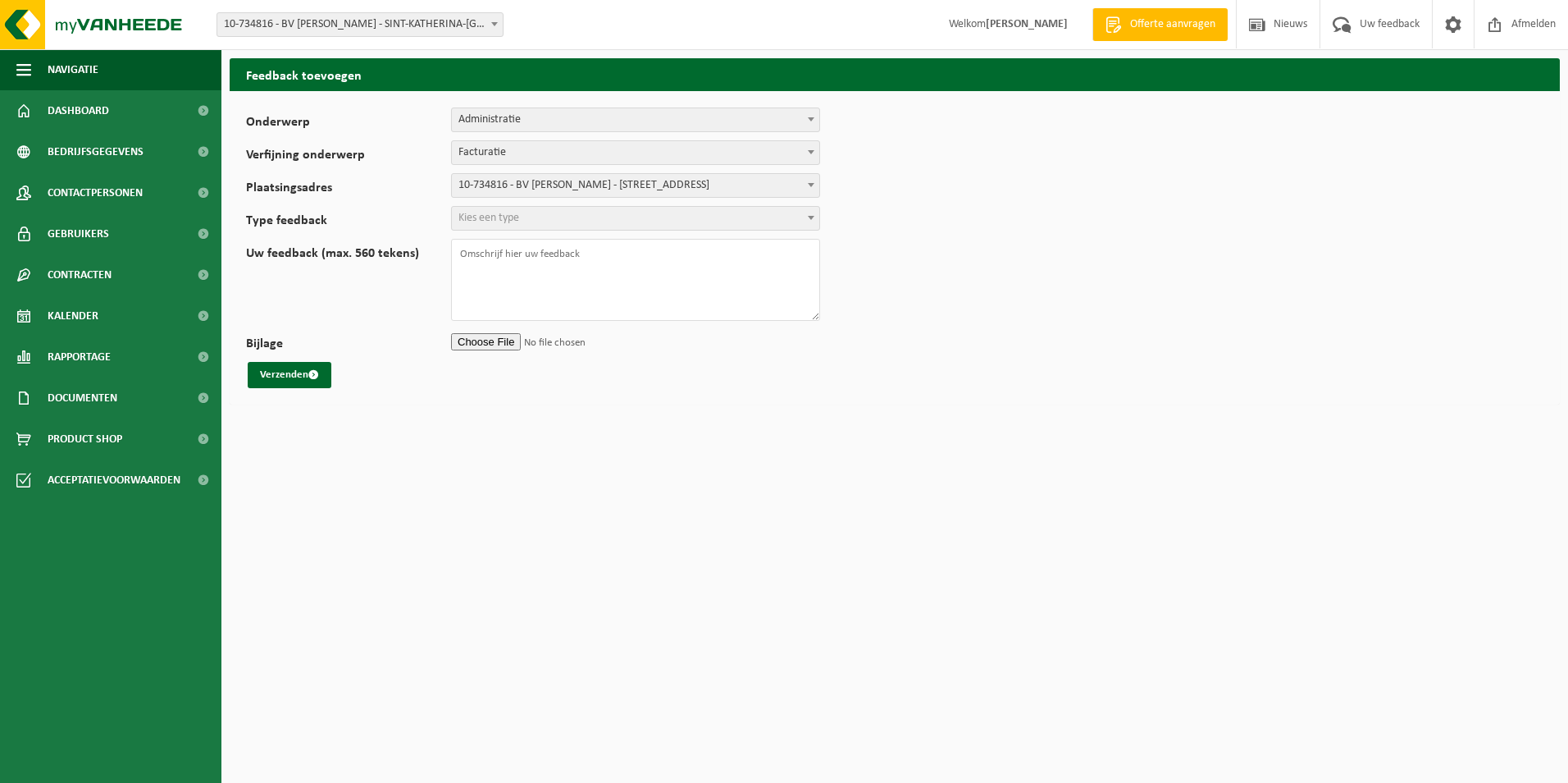
click at [653, 221] on span "Kies een type" at bounding box center [635, 219] width 367 height 23
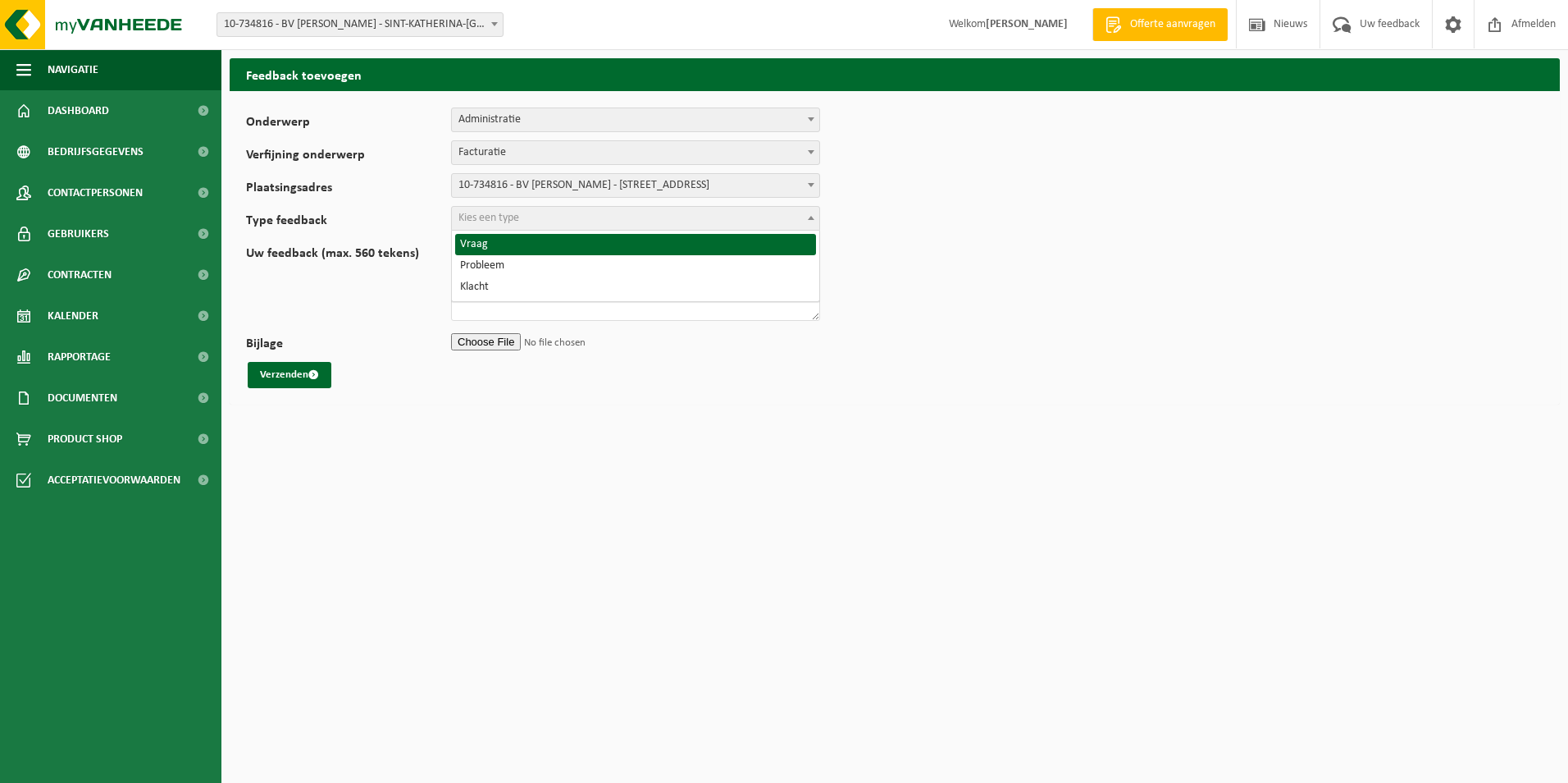
select select "QUE"
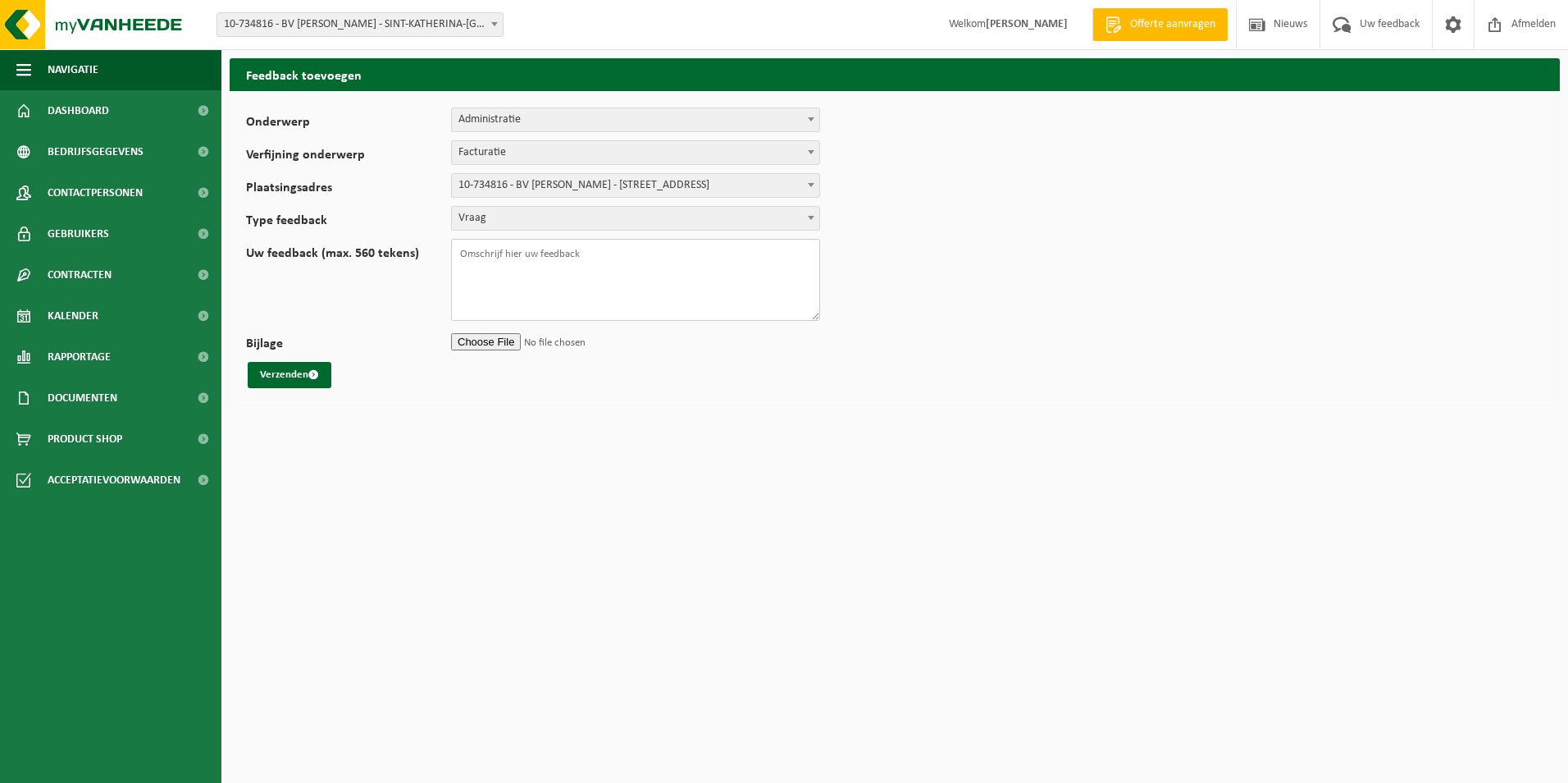
click at [496, 256] on textarea "Uw feedback (max. 560 tekens)" at bounding box center [635, 280] width 369 height 83
click at [585, 264] on textarea "Beste, Waar kan ik mijn emailadres voor facturen via peppol te ontvangen van ju…" at bounding box center [635, 280] width 369 height 83
click at [515, 283] on textarea "Beste, Waar kan ik mijn emailadres aanpassen voor facturen via peppol te ontvan…" at bounding box center [635, 280] width 369 height 83
type textarea "Beste, Waar kan ik mijn emailadres aanpassen voor facturen via peppol te ontvan…"
click at [286, 370] on button "Verzenden" at bounding box center [289, 374] width 83 height 26
